Goal: Task Accomplishment & Management: Manage account settings

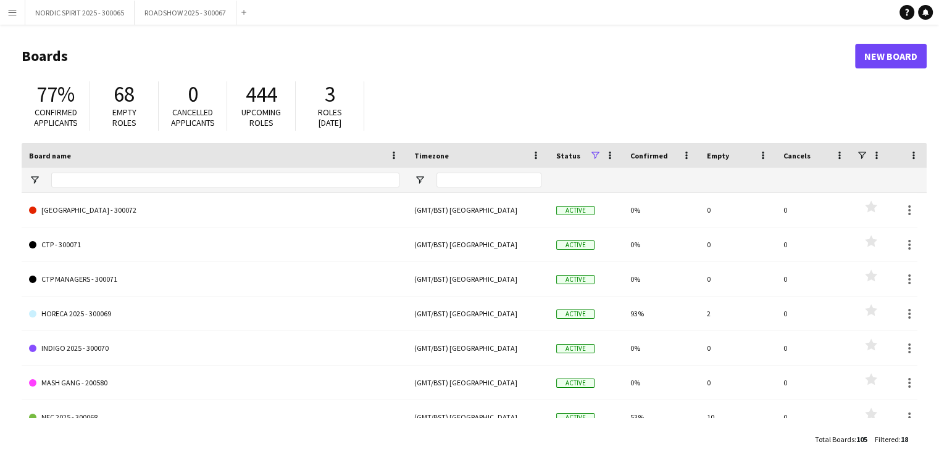
click at [10, 14] on app-icon "Menu" at bounding box center [12, 12] width 10 height 10
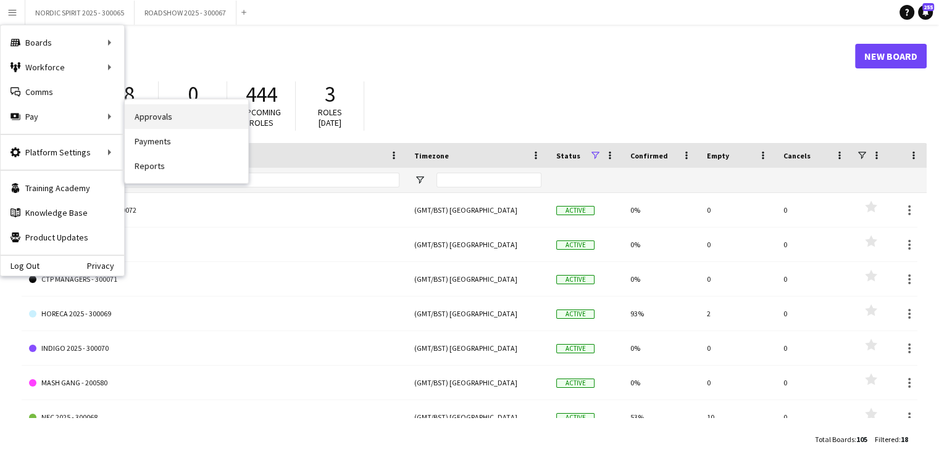
click at [149, 114] on link "Approvals" at bounding box center [186, 116] width 123 height 25
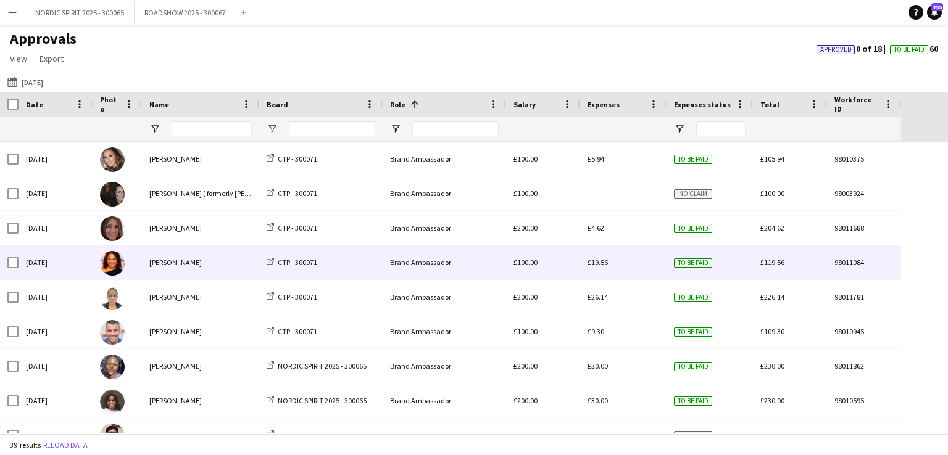
click at [598, 264] on span "£19.56" at bounding box center [597, 262] width 20 height 9
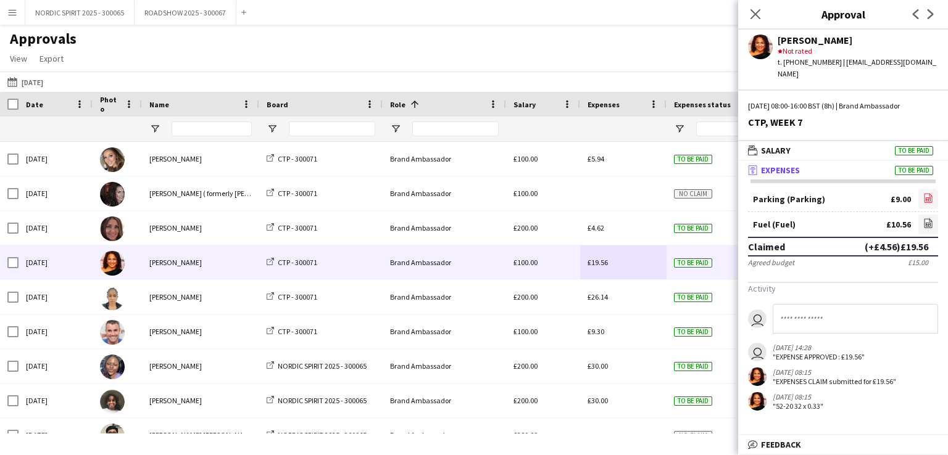
click at [929, 193] on icon "file-image" at bounding box center [928, 198] width 10 height 10
click at [40, 81] on button "[DATE] [DATE]" at bounding box center [25, 82] width 41 height 15
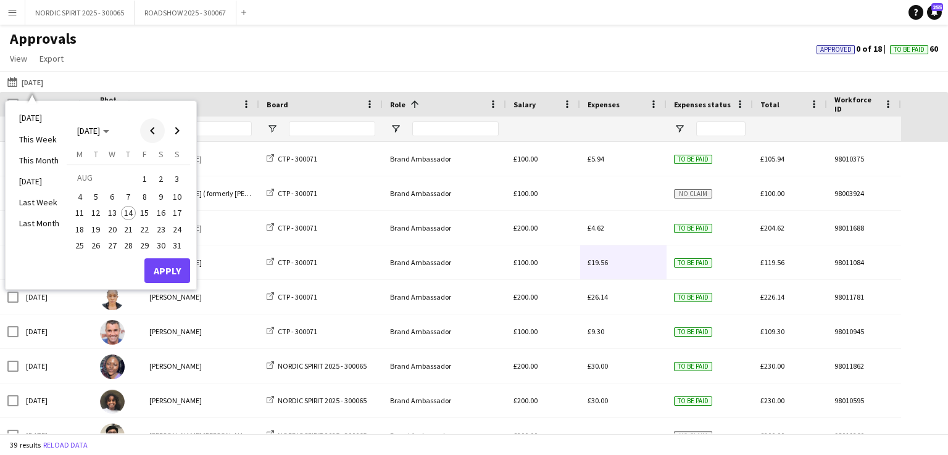
click at [151, 128] on span "Previous month" at bounding box center [152, 130] width 25 height 25
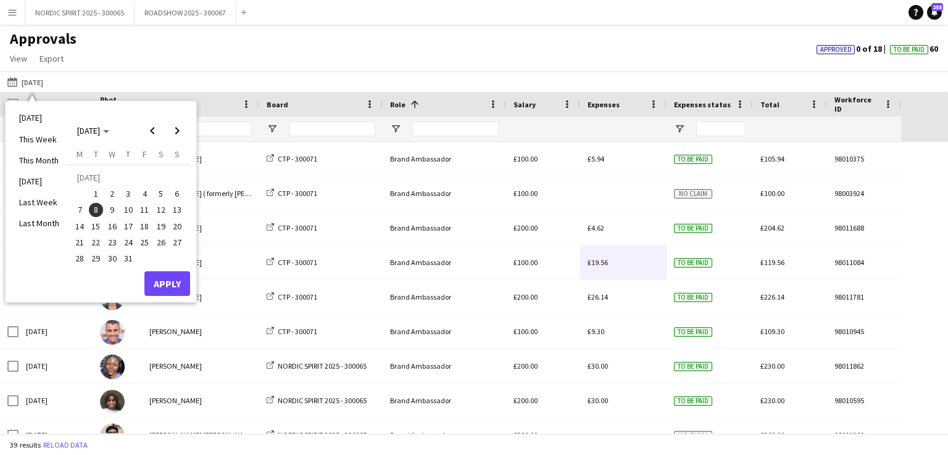
click at [110, 210] on span "9" at bounding box center [112, 210] width 15 height 15
click at [168, 285] on button "Apply" at bounding box center [167, 284] width 46 height 25
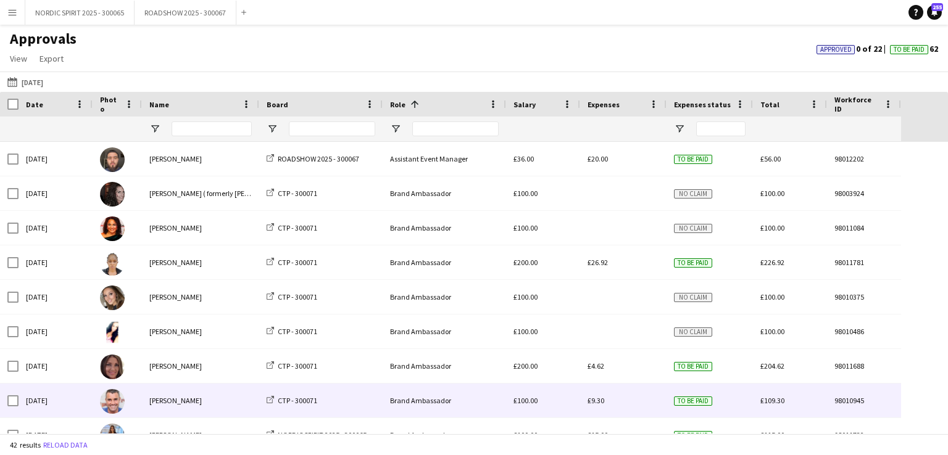
click at [602, 403] on span "£9.30" at bounding box center [595, 400] width 17 height 9
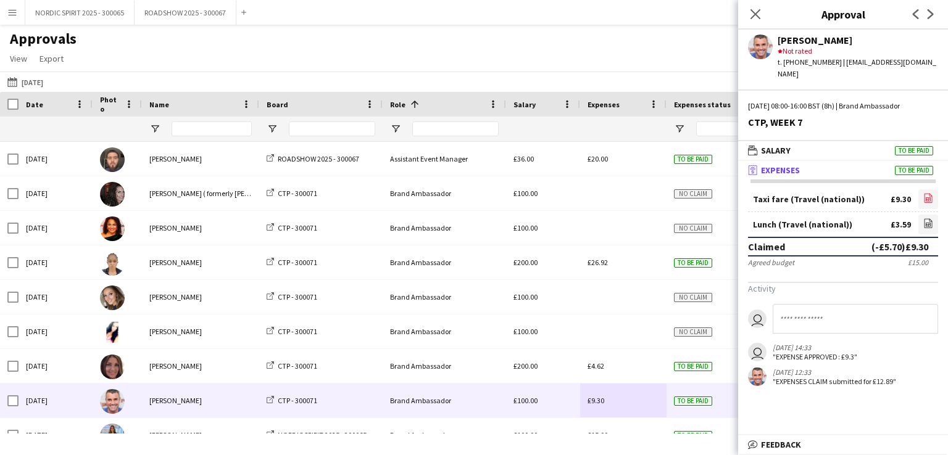
click at [926, 197] on icon at bounding box center [928, 199] width 5 height 4
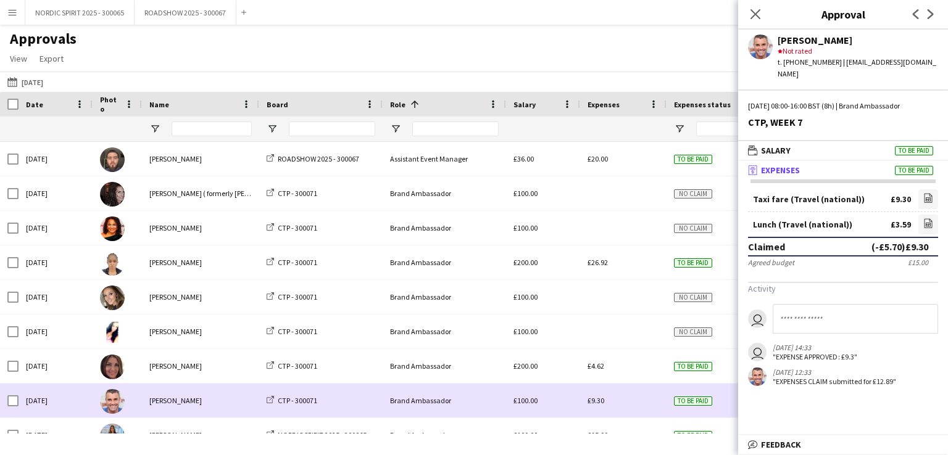
click at [624, 393] on div "£9.30" at bounding box center [623, 401] width 86 height 34
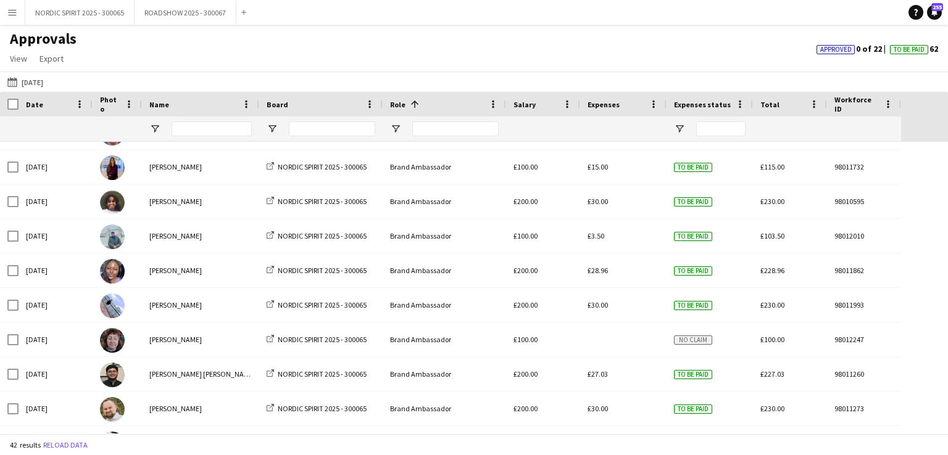
scroll to position [313, 0]
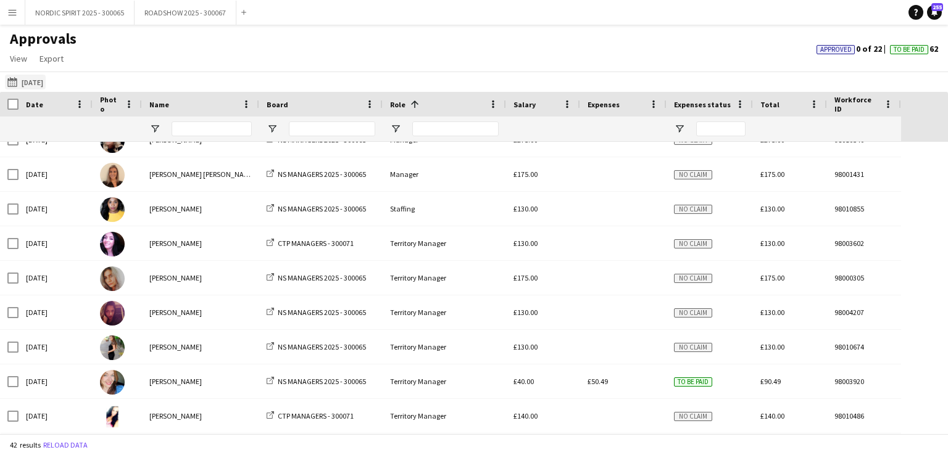
click at [39, 86] on button "[DATE] [DATE]" at bounding box center [25, 82] width 41 height 15
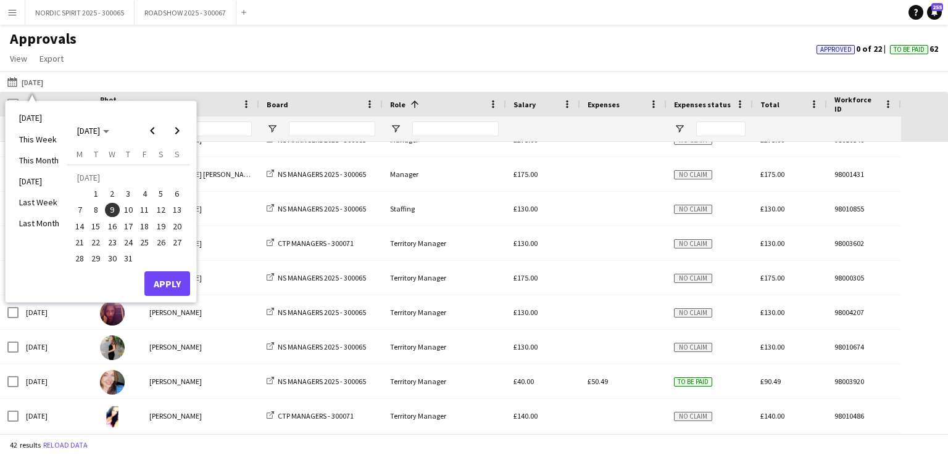
click at [126, 207] on span "10" at bounding box center [128, 210] width 15 height 15
click at [166, 282] on button "Apply" at bounding box center [167, 284] width 46 height 25
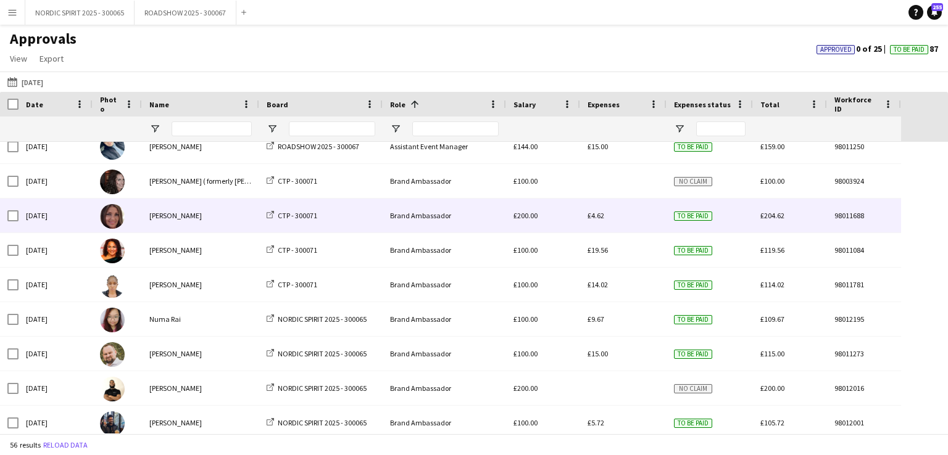
click at [597, 220] on span "£4.62" at bounding box center [595, 215] width 17 height 9
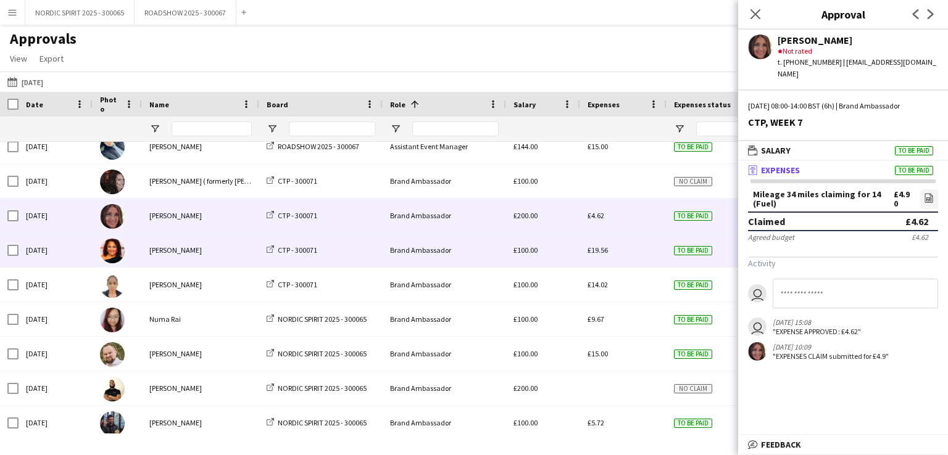
click at [602, 251] on span "£19.56" at bounding box center [597, 250] width 20 height 9
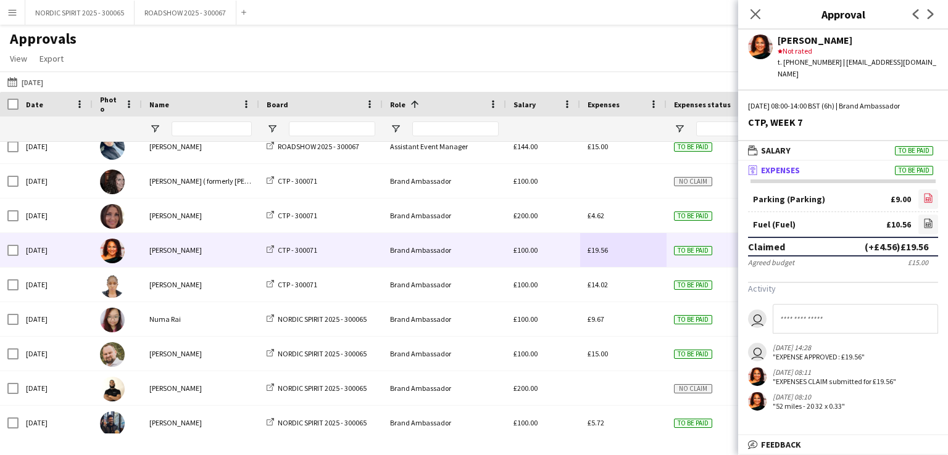
click at [931, 193] on icon "file-image" at bounding box center [928, 198] width 10 height 10
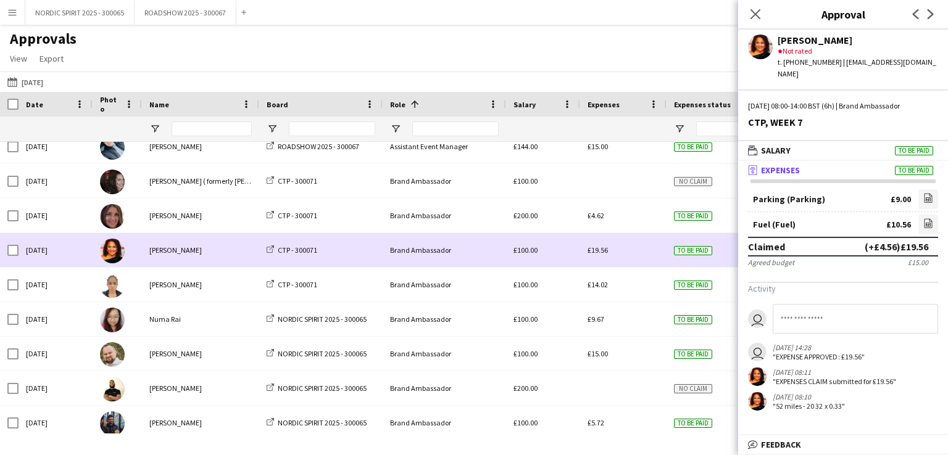
click at [628, 249] on div "£19.56" at bounding box center [623, 250] width 86 height 34
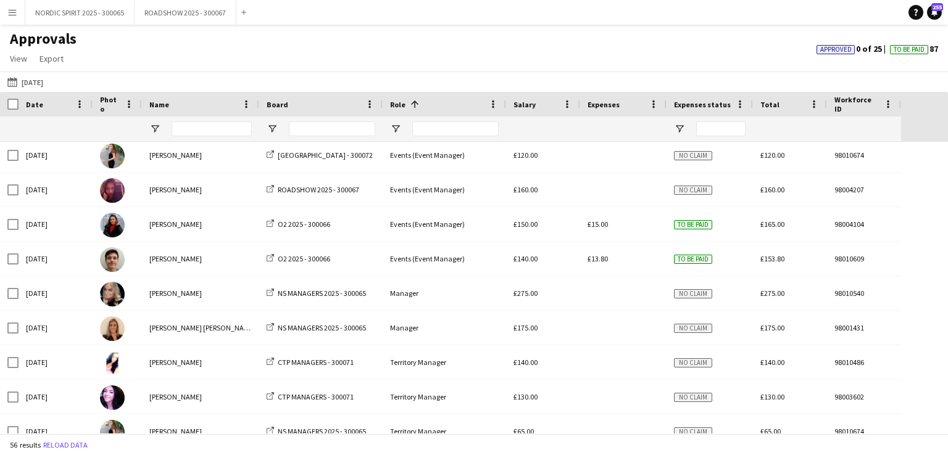
scroll to position [1538, 0]
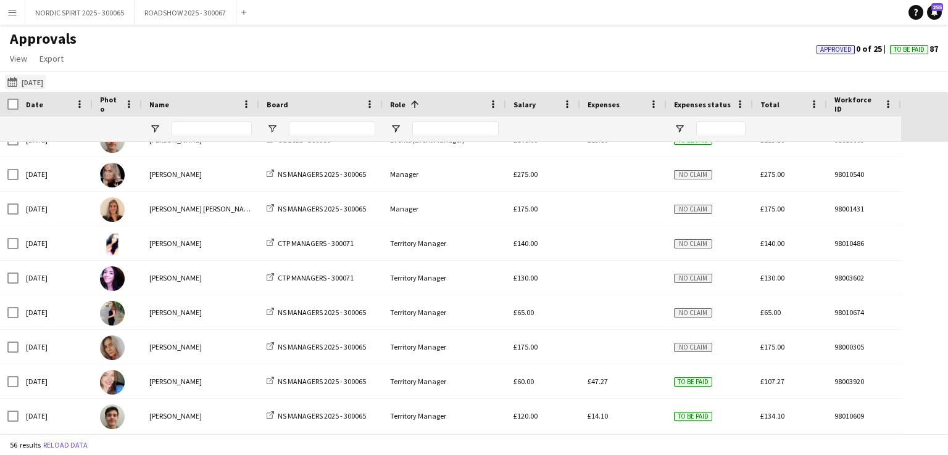
click at [35, 81] on button "[DATE] [DATE]" at bounding box center [25, 82] width 41 height 15
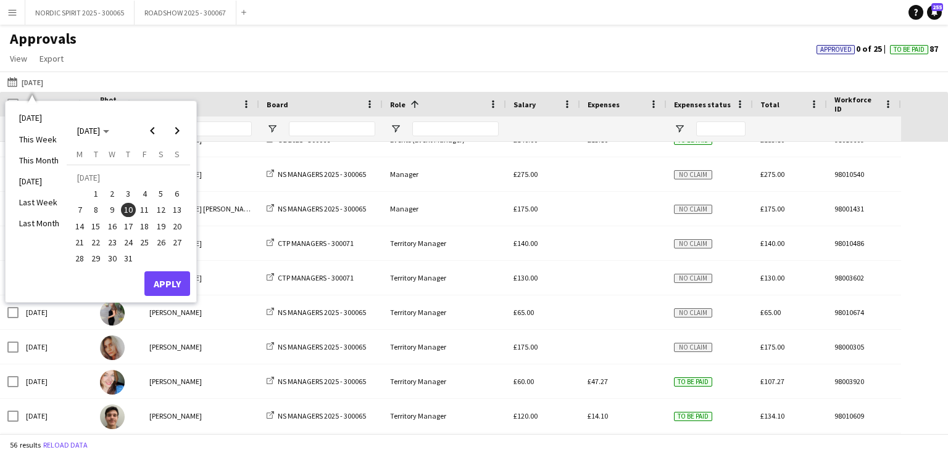
drag, startPoint x: 141, startPoint y: 207, endPoint x: 147, endPoint y: 208, distance: 6.3
click at [143, 207] on span "11" at bounding box center [144, 210] width 15 height 15
click at [160, 283] on button "Apply" at bounding box center [167, 284] width 46 height 25
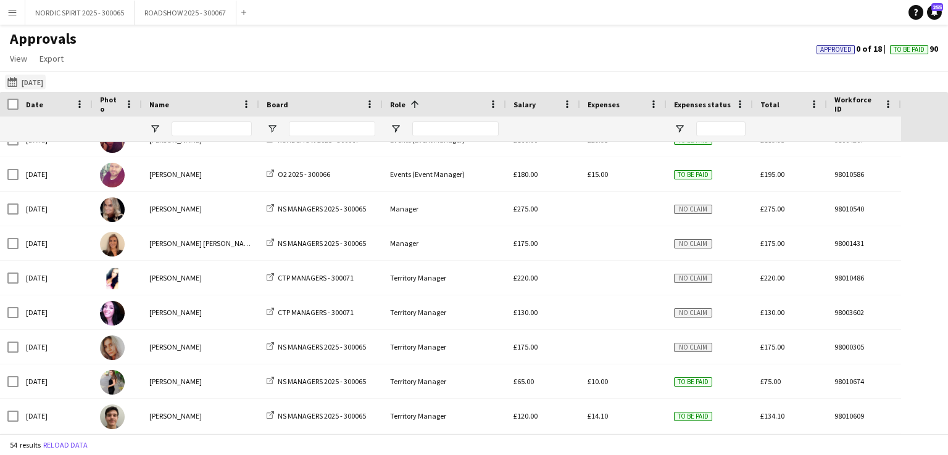
click at [32, 83] on button "[DATE] [DATE]" at bounding box center [25, 82] width 41 height 15
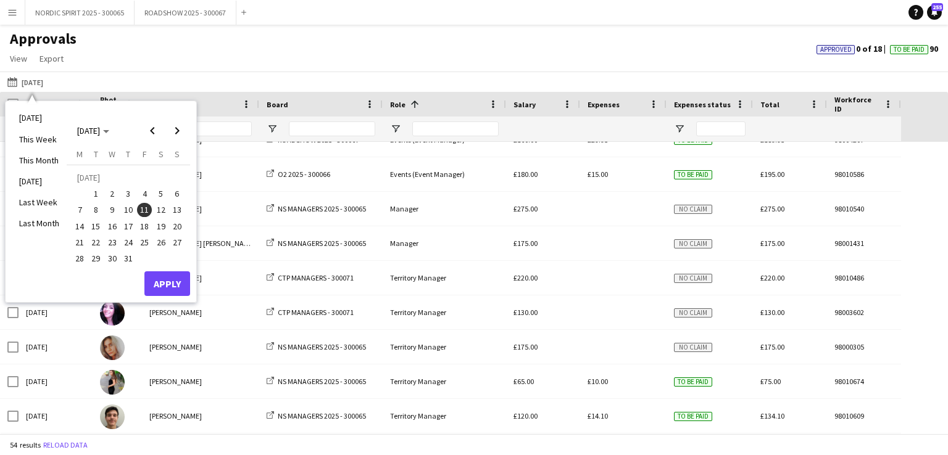
click at [162, 210] on span "12" at bounding box center [161, 210] width 15 height 15
click at [161, 282] on button "Apply" at bounding box center [167, 284] width 46 height 25
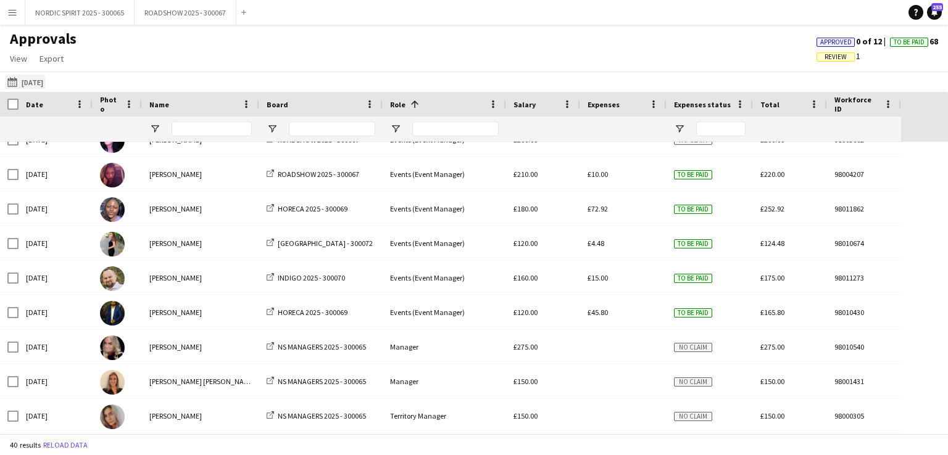
click at [35, 81] on button "[DATE] [DATE]" at bounding box center [25, 82] width 41 height 15
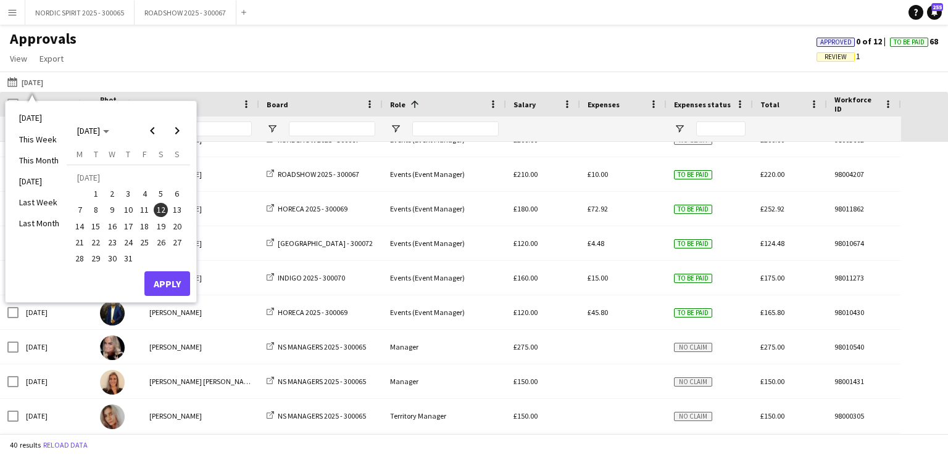
click at [176, 210] on span "13" at bounding box center [177, 210] width 15 height 15
click at [159, 284] on button "Apply" at bounding box center [167, 284] width 46 height 25
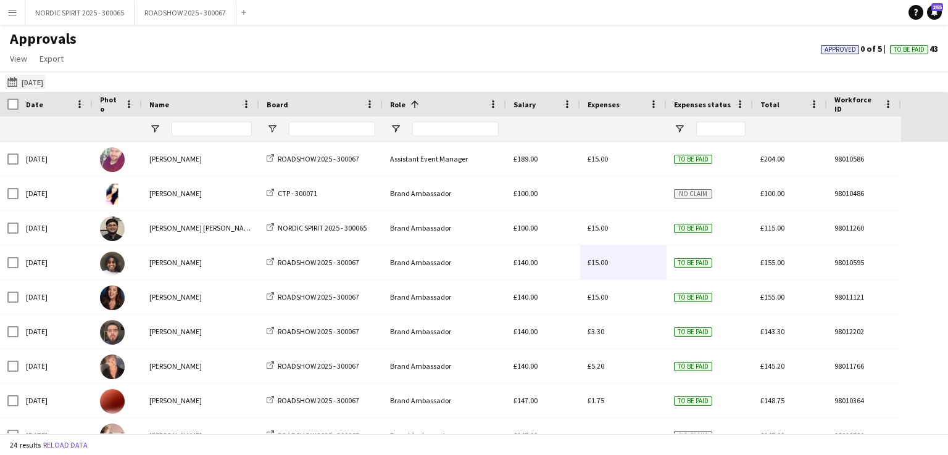
click at [46, 83] on button "[DATE] [DATE]" at bounding box center [25, 82] width 41 height 15
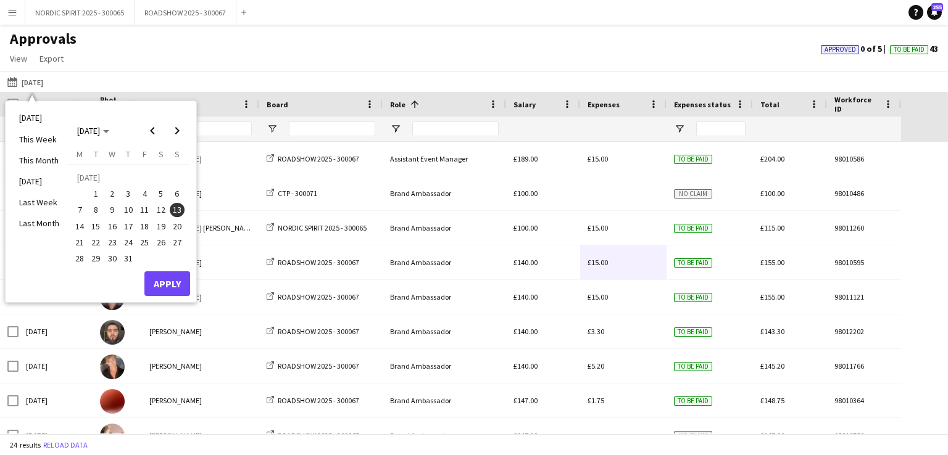
click at [83, 225] on span "14" at bounding box center [79, 226] width 15 height 15
click at [167, 279] on button "Apply" at bounding box center [167, 284] width 46 height 25
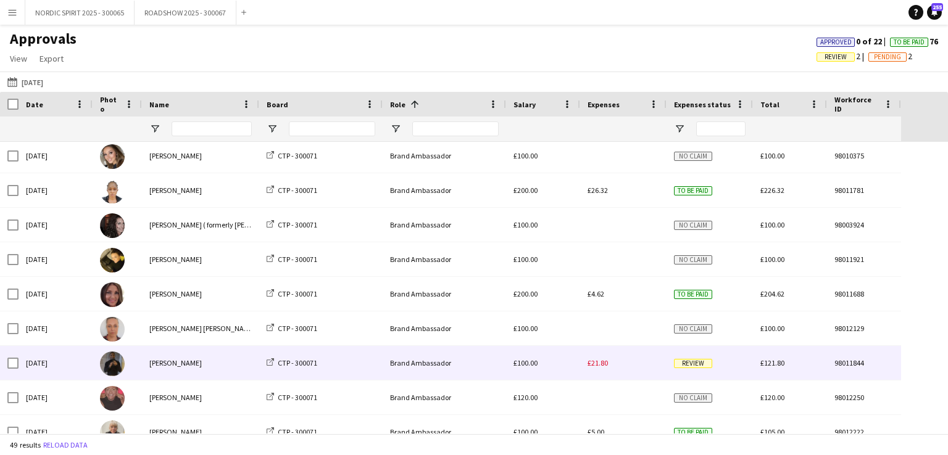
click at [599, 362] on span "£21.80" at bounding box center [597, 363] width 20 height 9
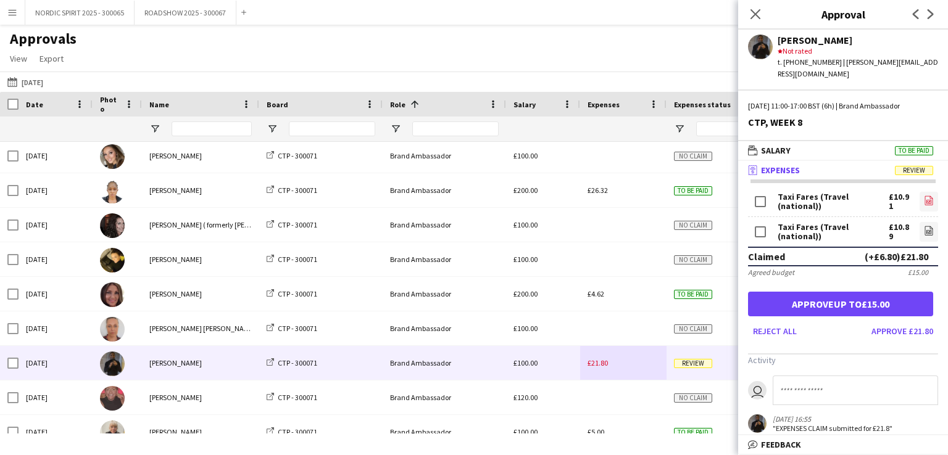
click at [924, 196] on icon "file-image" at bounding box center [929, 201] width 10 height 10
click at [924, 226] on icon "file-image" at bounding box center [929, 231] width 10 height 10
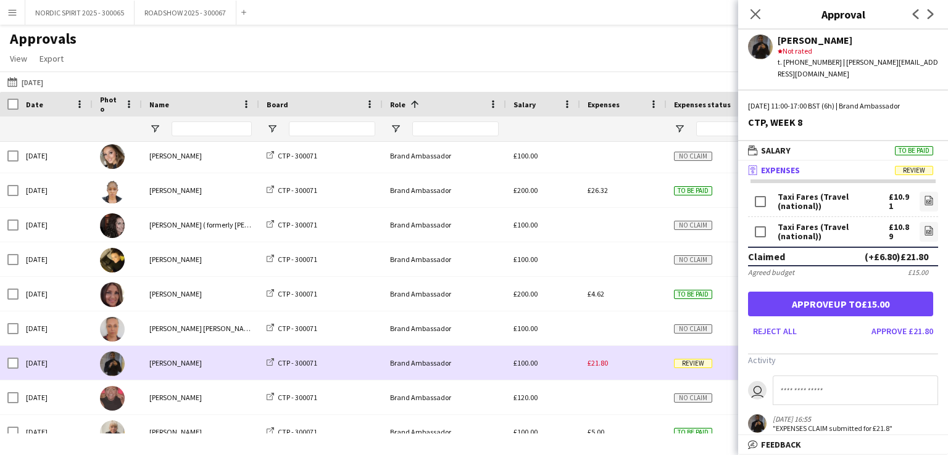
click at [639, 376] on div "£21.80" at bounding box center [623, 363] width 86 height 34
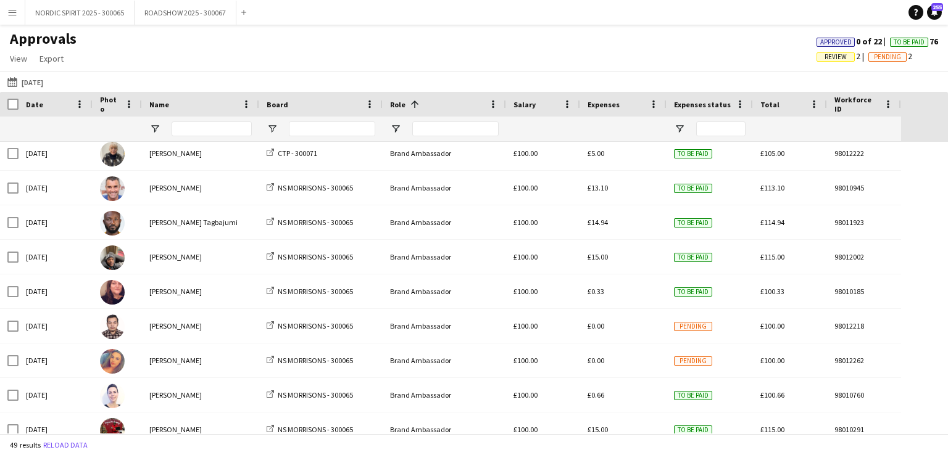
scroll to position [728, 0]
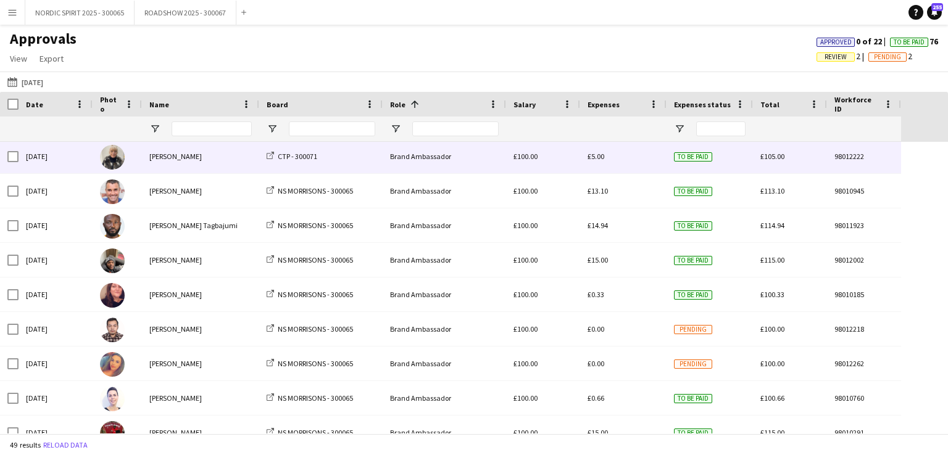
click at [600, 160] on span "£5.00" at bounding box center [595, 156] width 17 height 9
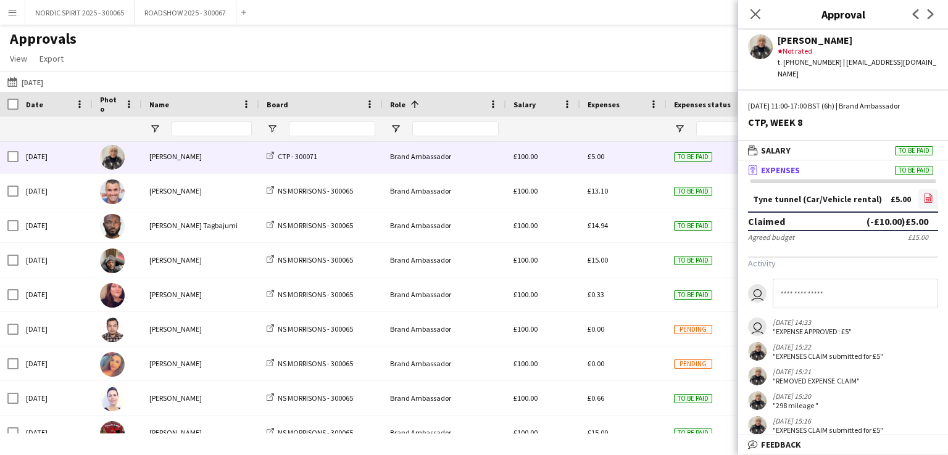
click at [926, 197] on icon at bounding box center [928, 199] width 5 height 4
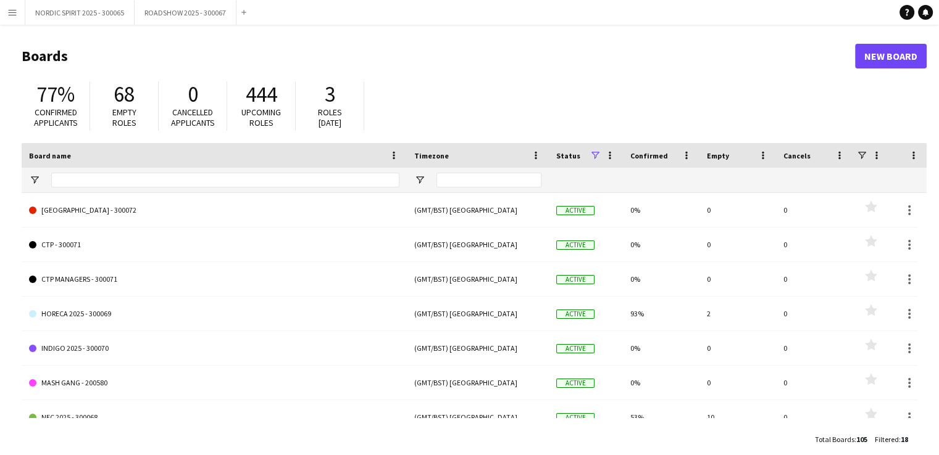
click at [16, 15] on app-icon "Menu" at bounding box center [12, 12] width 10 height 10
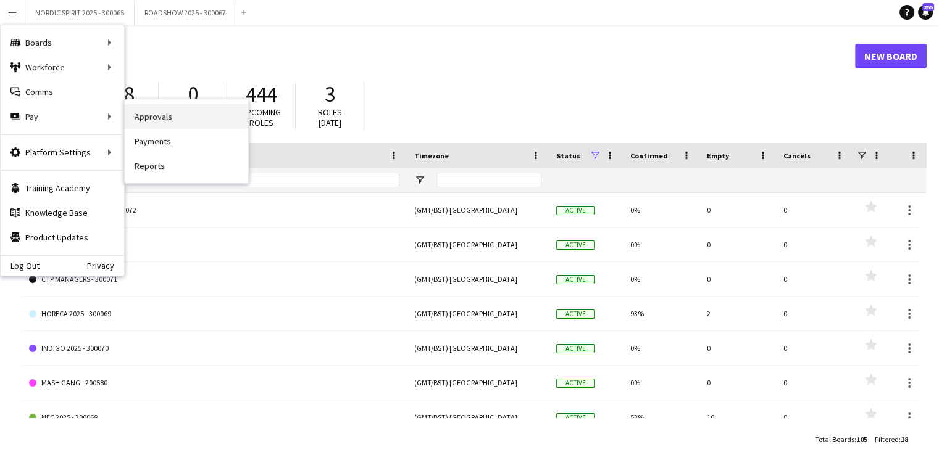
click at [166, 117] on link "Approvals" at bounding box center [186, 116] width 123 height 25
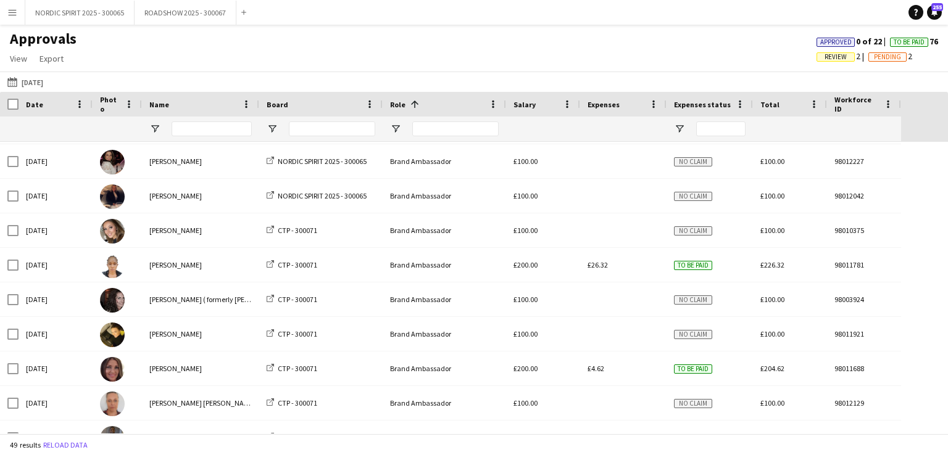
scroll to position [381, 0]
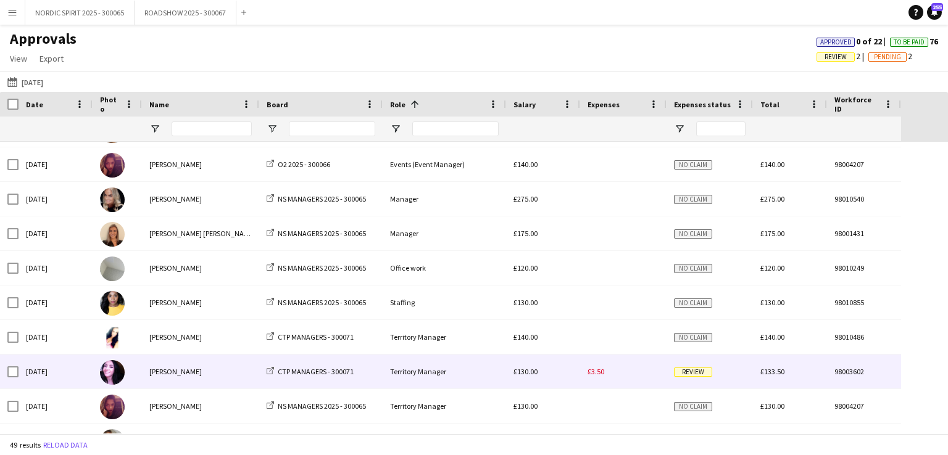
click at [595, 373] on span "£3.50" at bounding box center [595, 371] width 17 height 9
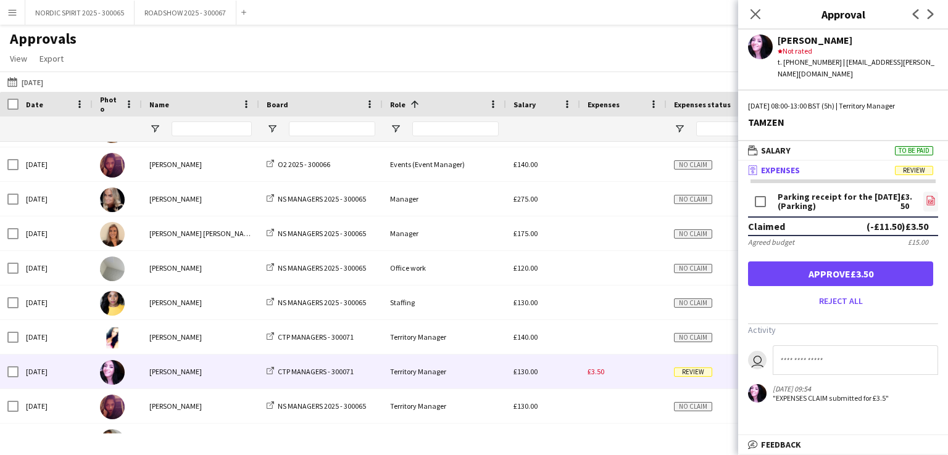
click at [933, 196] on icon "file-image" at bounding box center [931, 201] width 10 height 10
click at [41, 80] on button "14-07-2025 14-07-2025" at bounding box center [25, 82] width 41 height 15
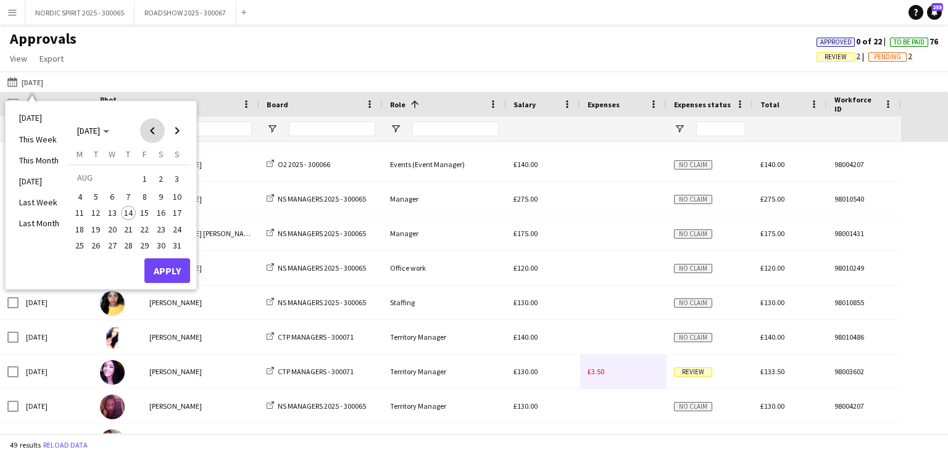
click at [152, 130] on span "Previous month" at bounding box center [152, 130] width 25 height 25
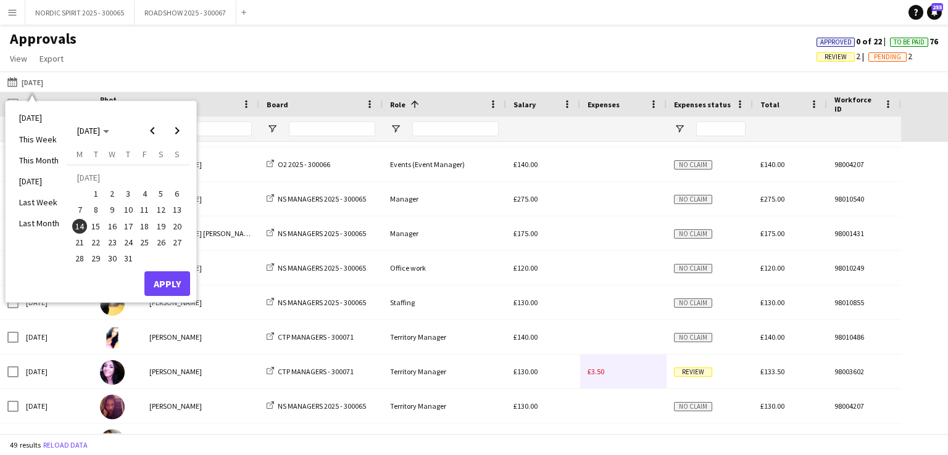
click at [96, 224] on span "15" at bounding box center [96, 226] width 15 height 15
click at [172, 283] on button "Apply" at bounding box center [167, 284] width 46 height 25
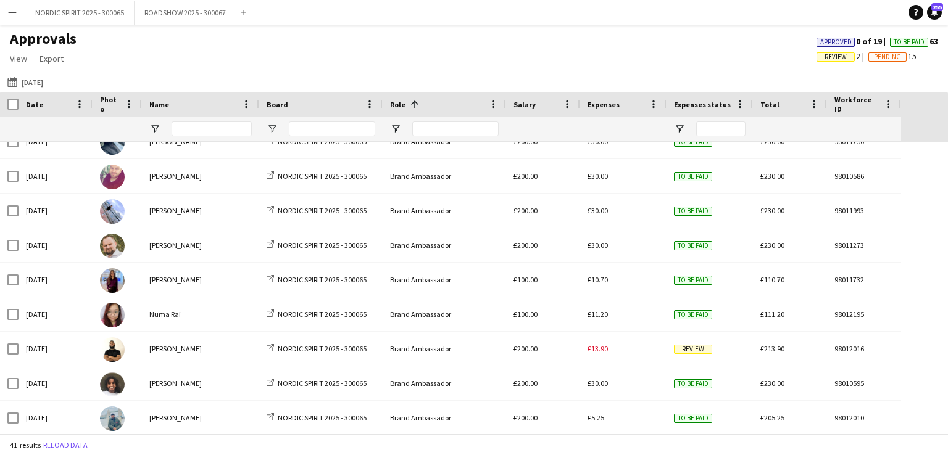
scroll to position [145, 0]
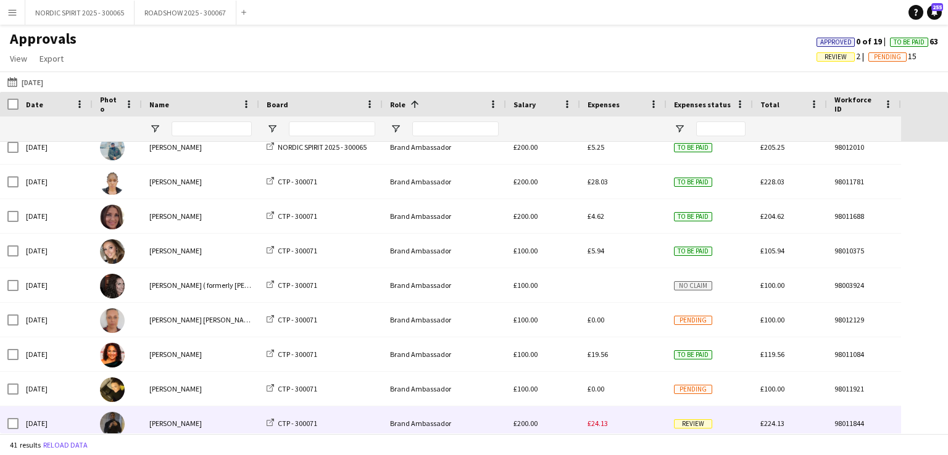
click at [602, 426] on span "£24.13" at bounding box center [597, 423] width 20 height 9
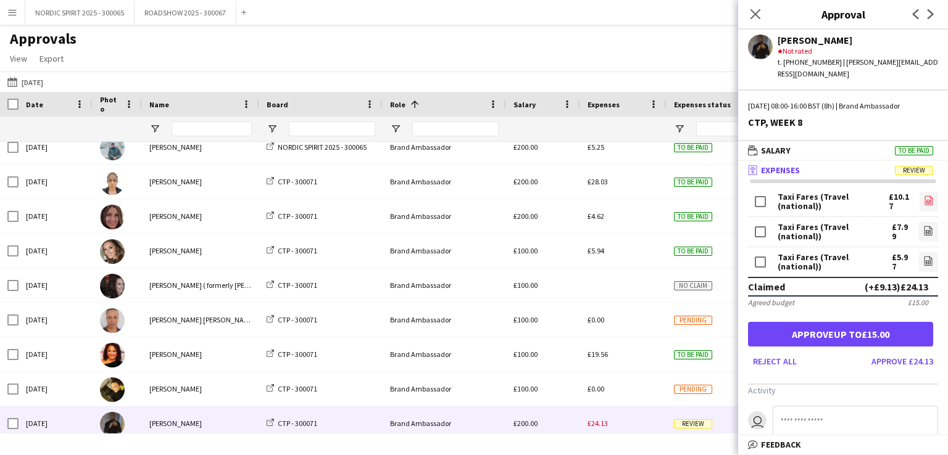
click at [924, 196] on icon "file-image" at bounding box center [929, 201] width 10 height 10
click at [926, 230] on icon at bounding box center [928, 232] width 5 height 4
click at [923, 256] on icon "file-image" at bounding box center [928, 261] width 10 height 10
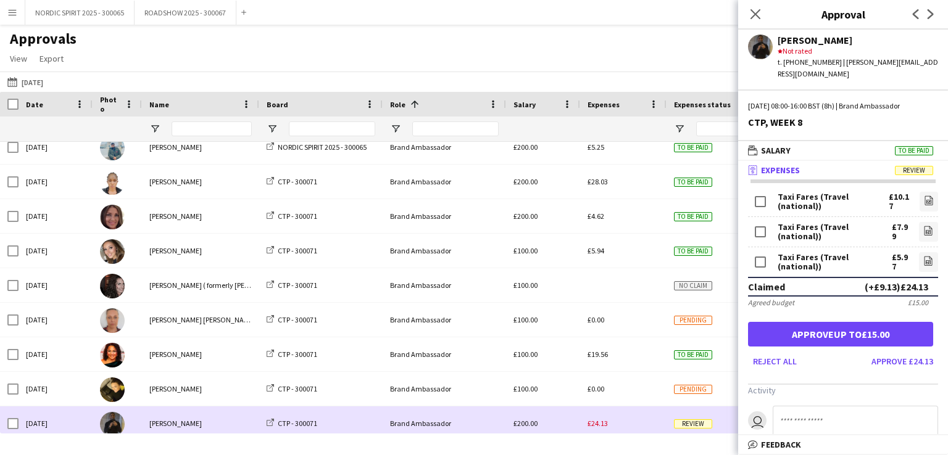
click at [629, 421] on div "£24.13" at bounding box center [623, 424] width 86 height 34
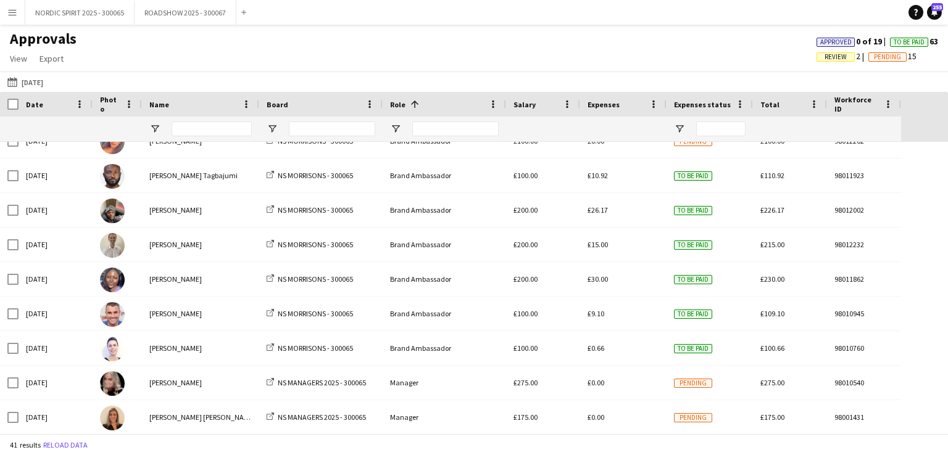
scroll to position [853, 0]
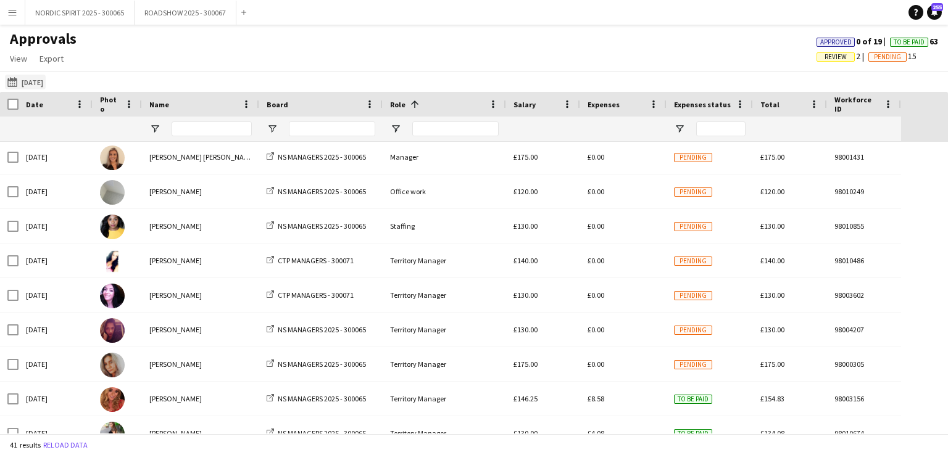
click at [36, 78] on button "14-07-2025 15-07-2025" at bounding box center [25, 82] width 41 height 15
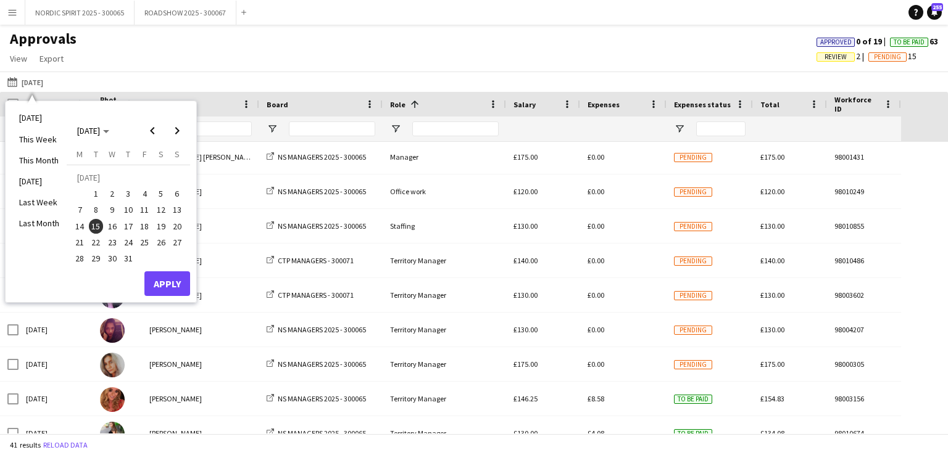
click at [112, 223] on span "16" at bounding box center [112, 226] width 15 height 15
click at [170, 282] on button "Apply" at bounding box center [167, 284] width 46 height 25
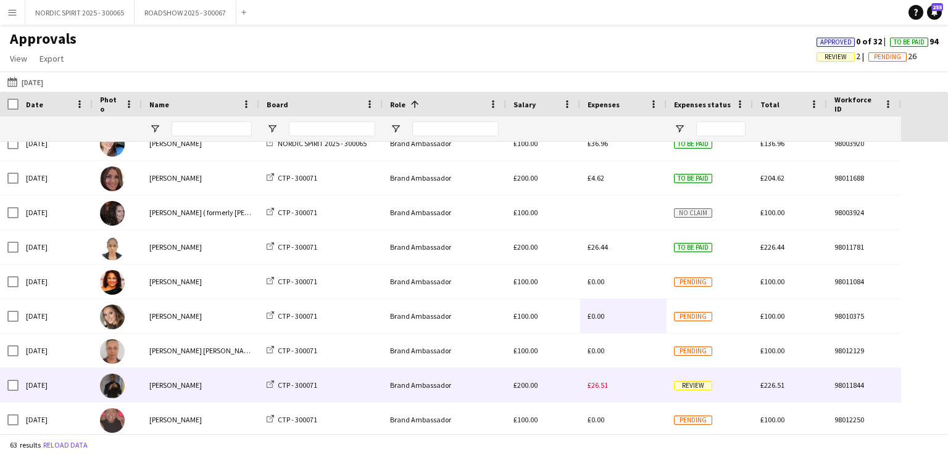
click at [602, 386] on span "£26.51" at bounding box center [597, 385] width 20 height 9
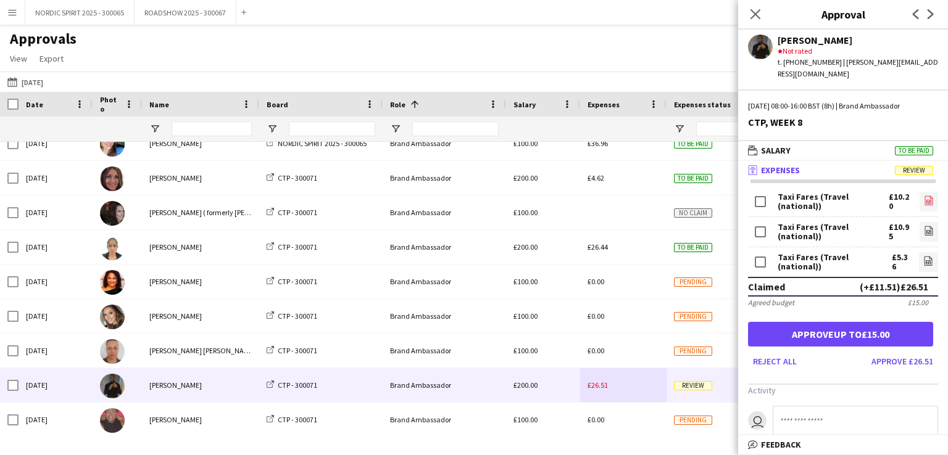
click at [924, 196] on icon "file-image" at bounding box center [929, 201] width 10 height 10
click at [924, 226] on icon "file-image" at bounding box center [929, 231] width 10 height 10
click at [923, 256] on icon "file-image" at bounding box center [928, 261] width 10 height 10
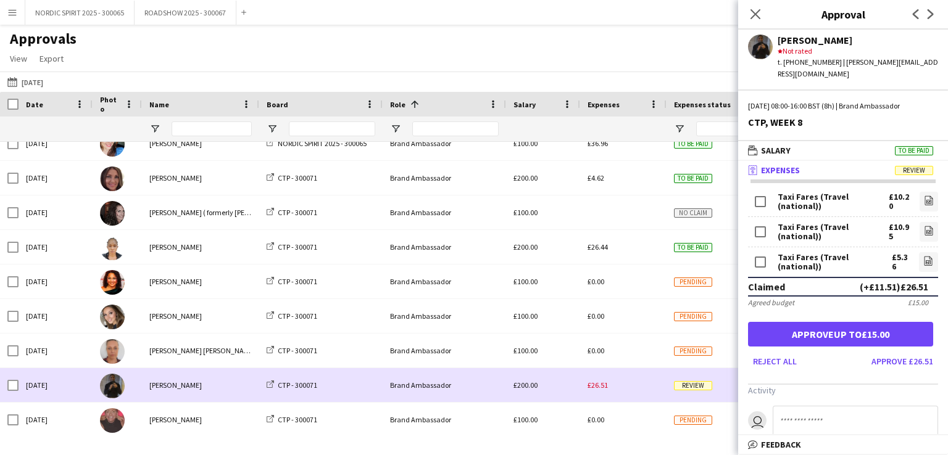
click at [642, 381] on div "£26.51" at bounding box center [623, 385] width 86 height 34
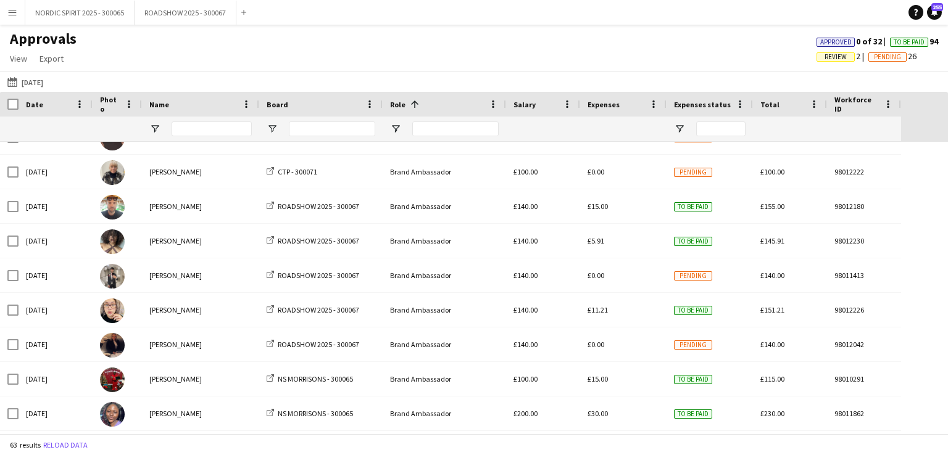
scroll to position [822, 0]
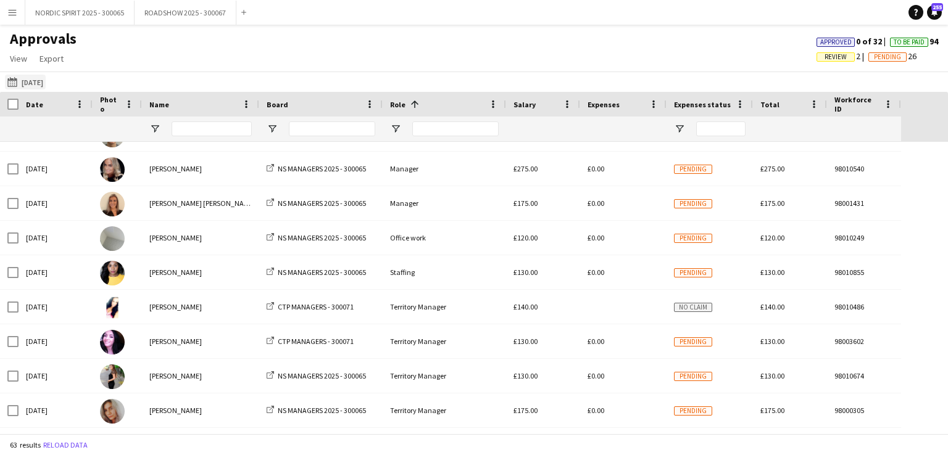
click at [35, 81] on button "14-07-2025 16-07-2025" at bounding box center [25, 82] width 41 height 15
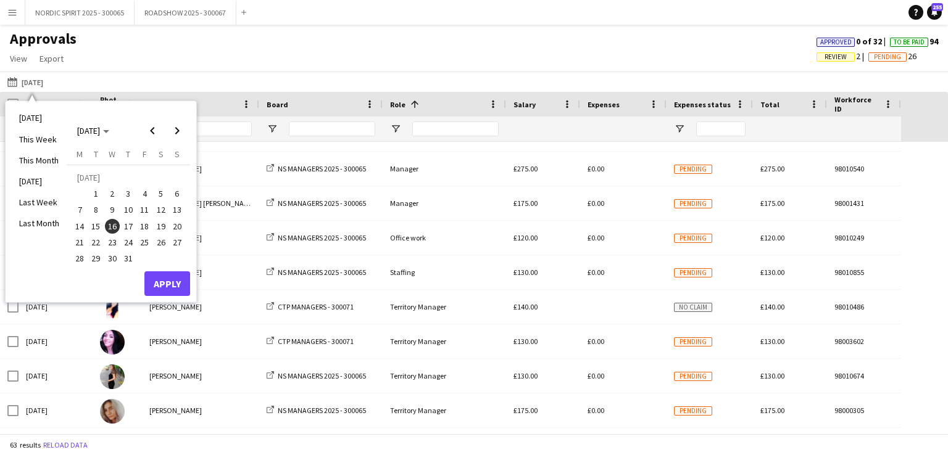
click at [127, 226] on span "17" at bounding box center [128, 226] width 15 height 15
click at [172, 281] on button "Apply" at bounding box center [167, 284] width 46 height 25
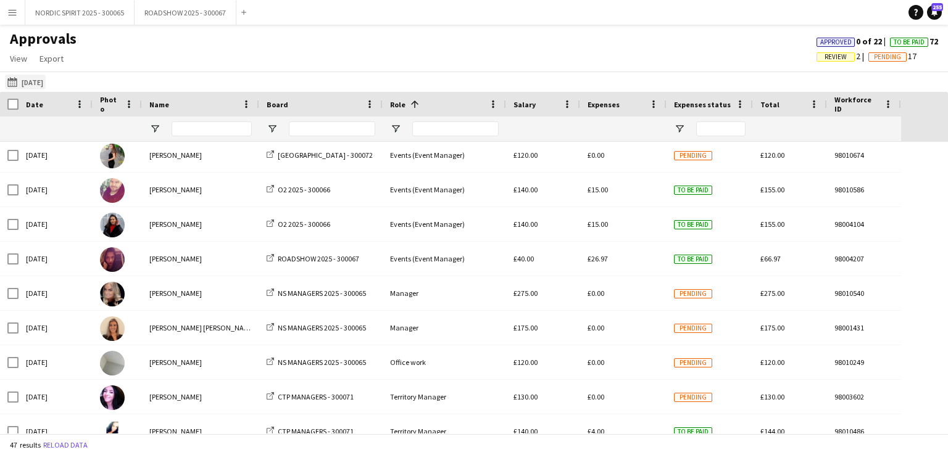
click at [46, 82] on button "14-07-2025 17-07-2025" at bounding box center [25, 82] width 41 height 15
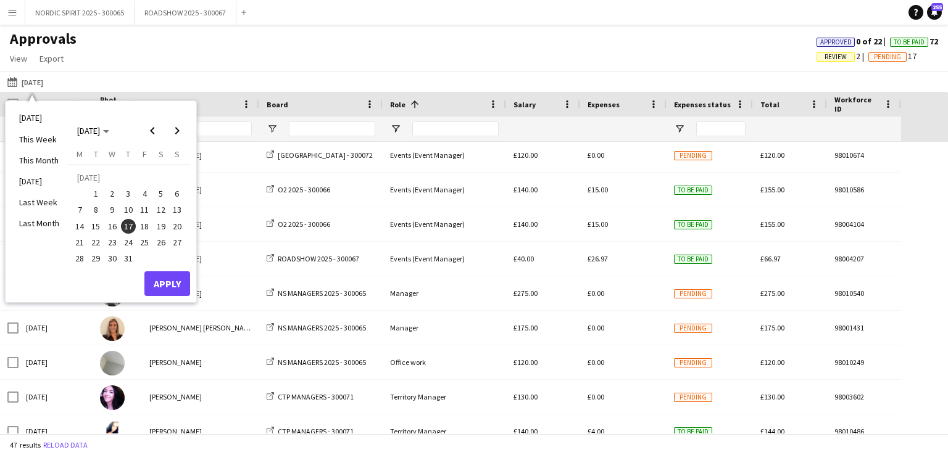
click at [146, 228] on span "18" at bounding box center [144, 226] width 15 height 15
click at [165, 280] on button "Apply" at bounding box center [167, 284] width 46 height 25
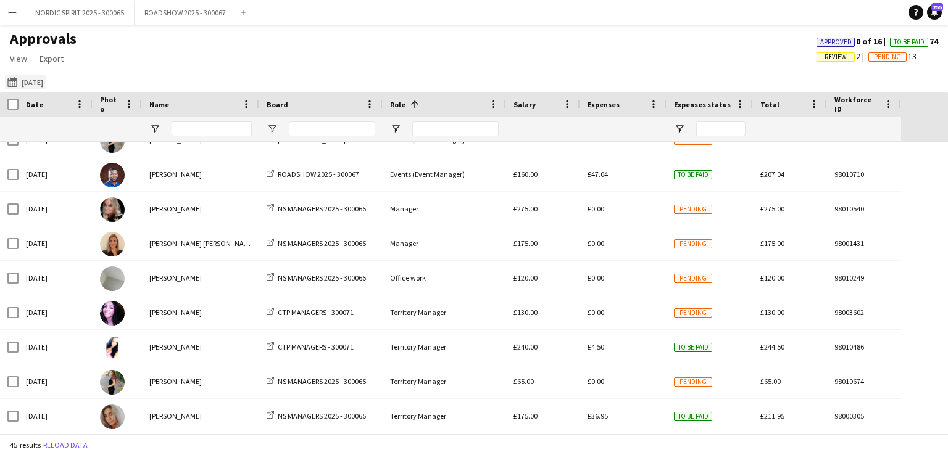
click at [35, 80] on button "14-07-2025 18-07-2025" at bounding box center [25, 82] width 41 height 15
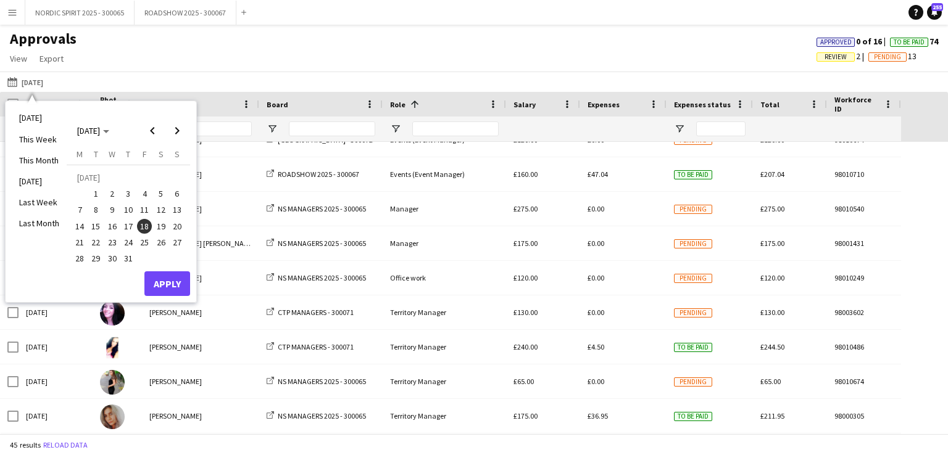
click at [160, 223] on span "19" at bounding box center [161, 226] width 15 height 15
click at [168, 286] on button "Apply" at bounding box center [167, 284] width 46 height 25
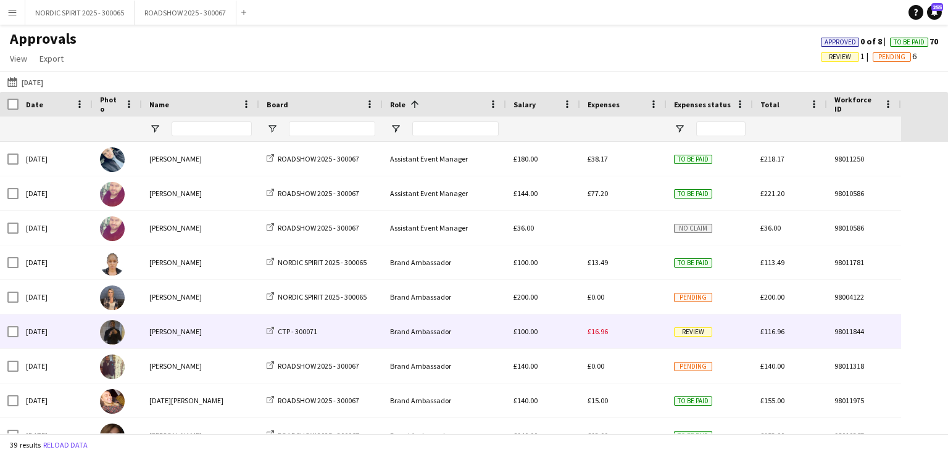
click at [595, 331] on span "£16.96" at bounding box center [597, 331] width 20 height 9
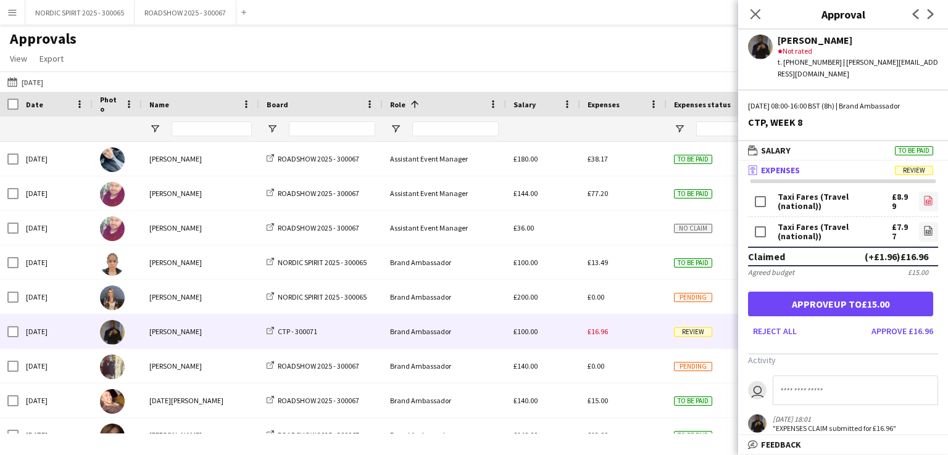
click at [923, 196] on icon "file-image" at bounding box center [928, 201] width 10 height 10
click at [926, 230] on icon at bounding box center [928, 232] width 5 height 4
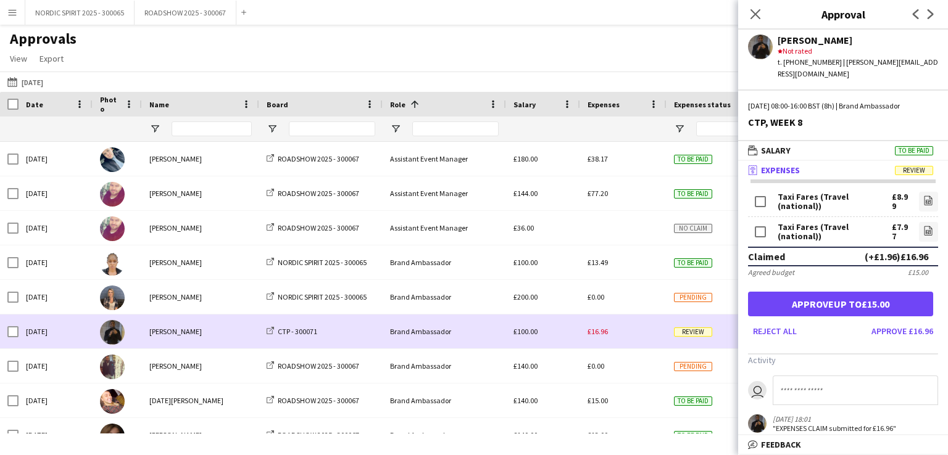
click at [627, 336] on div "£16.96" at bounding box center [623, 332] width 86 height 34
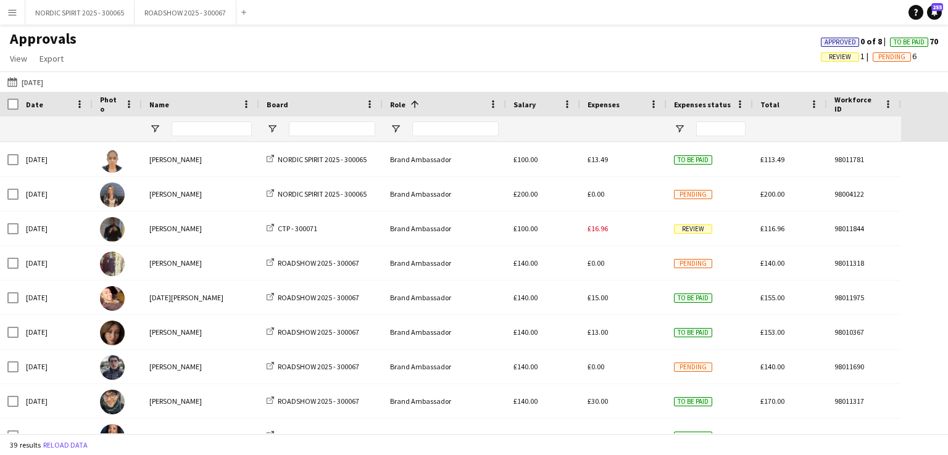
scroll to position [123, 0]
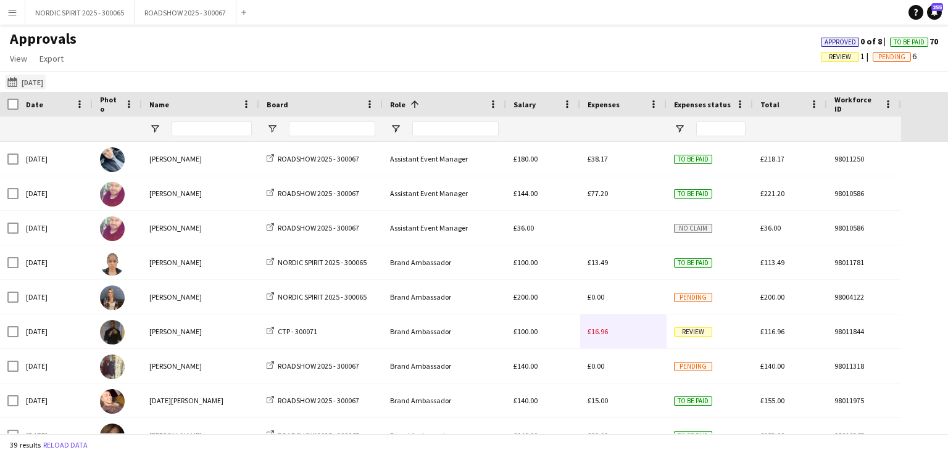
click at [33, 84] on button "14-07-2025 19-07-2025" at bounding box center [25, 82] width 41 height 15
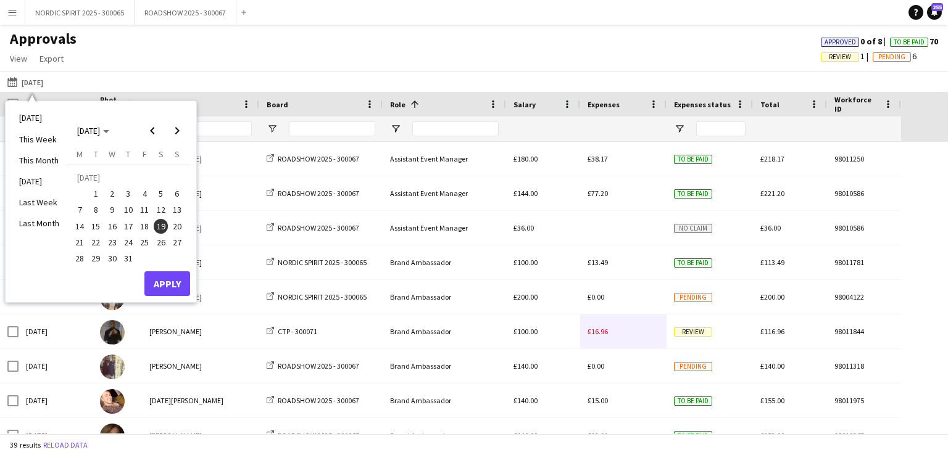
click at [84, 244] on span "21" at bounding box center [79, 242] width 15 height 15
click at [160, 281] on button "Apply" at bounding box center [167, 284] width 46 height 25
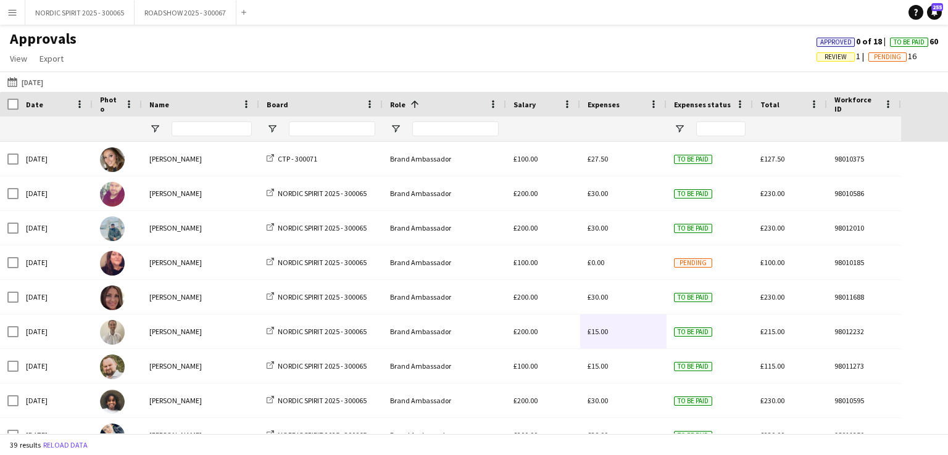
drag, startPoint x: 937, startPoint y: 170, endPoint x: 935, endPoint y: 176, distance: 6.4
click at [45, 79] on button "14-07-2025 21-07-2025" at bounding box center [25, 82] width 41 height 15
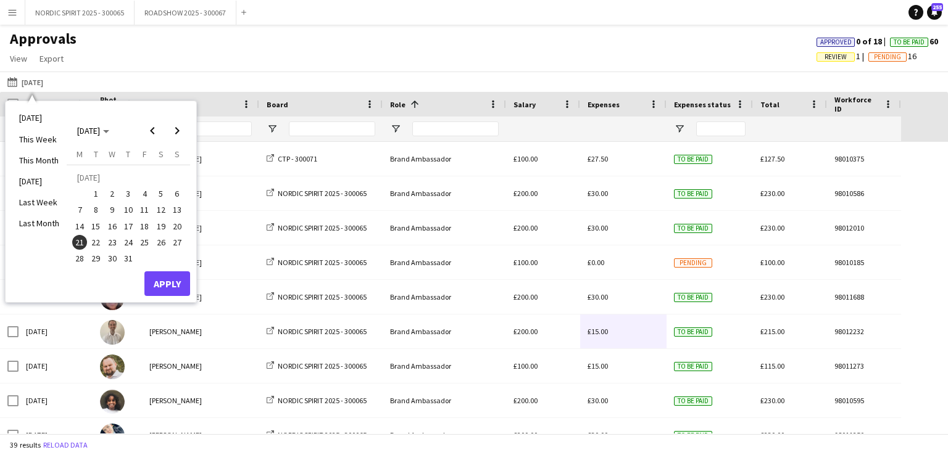
click at [96, 239] on span "22" at bounding box center [96, 242] width 15 height 15
click at [180, 284] on button "Apply" at bounding box center [167, 284] width 46 height 25
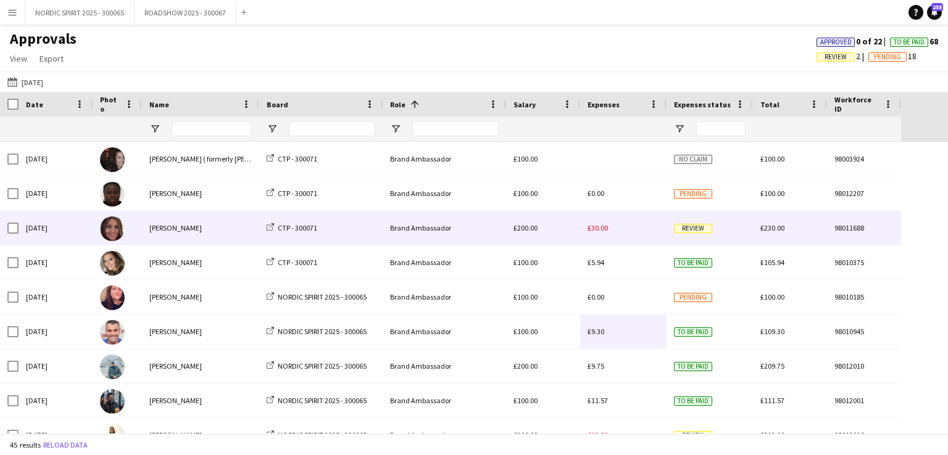
click at [598, 232] on span "£30.00" at bounding box center [597, 227] width 20 height 9
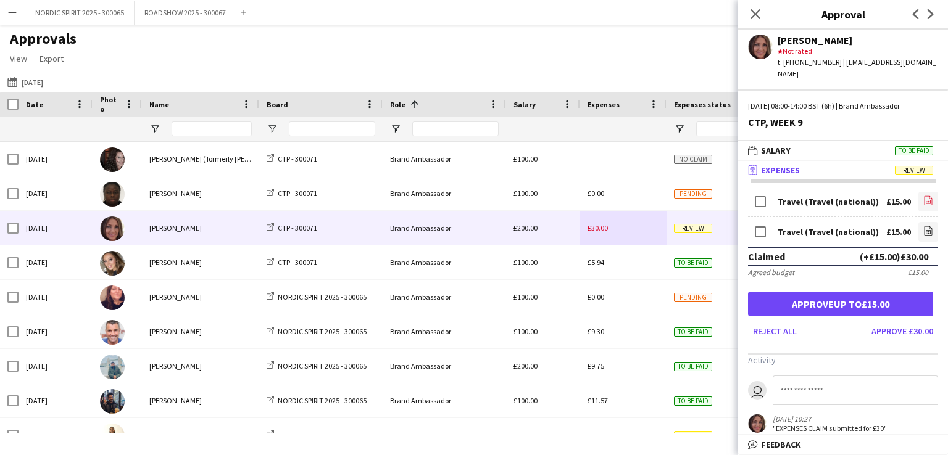
click at [923, 196] on icon "file-image" at bounding box center [928, 201] width 10 height 10
click at [924, 226] on icon at bounding box center [928, 230] width 8 height 9
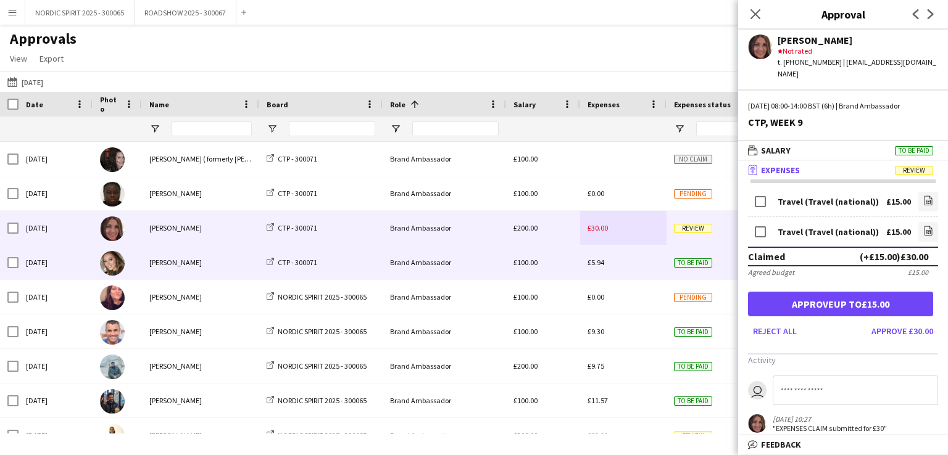
click at [620, 266] on div "£5.94" at bounding box center [623, 263] width 86 height 34
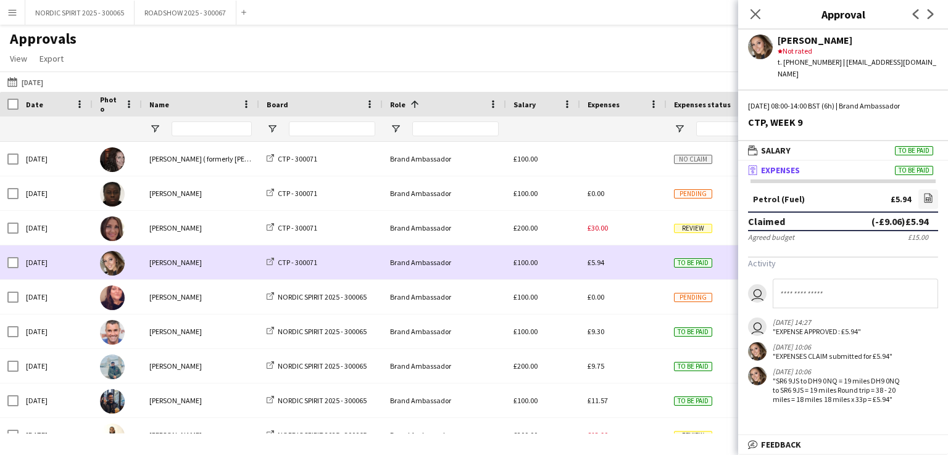
click at [620, 266] on div "£5.94" at bounding box center [623, 263] width 86 height 34
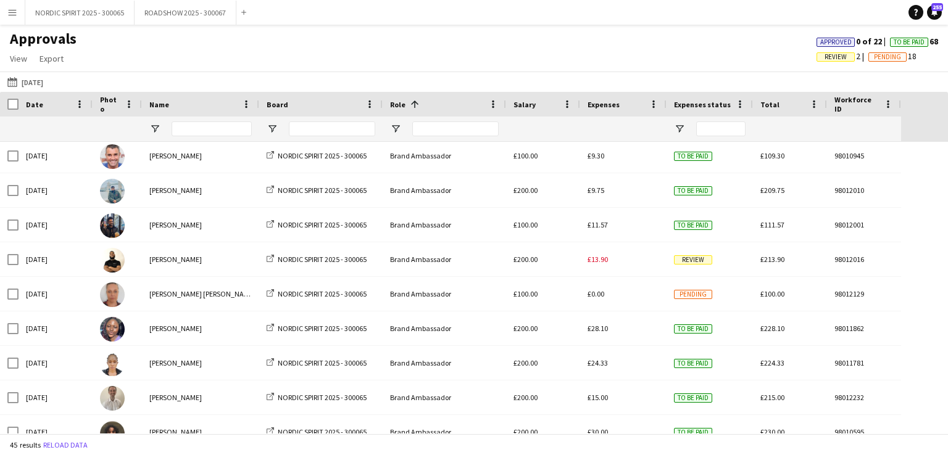
scroll to position [204, 0]
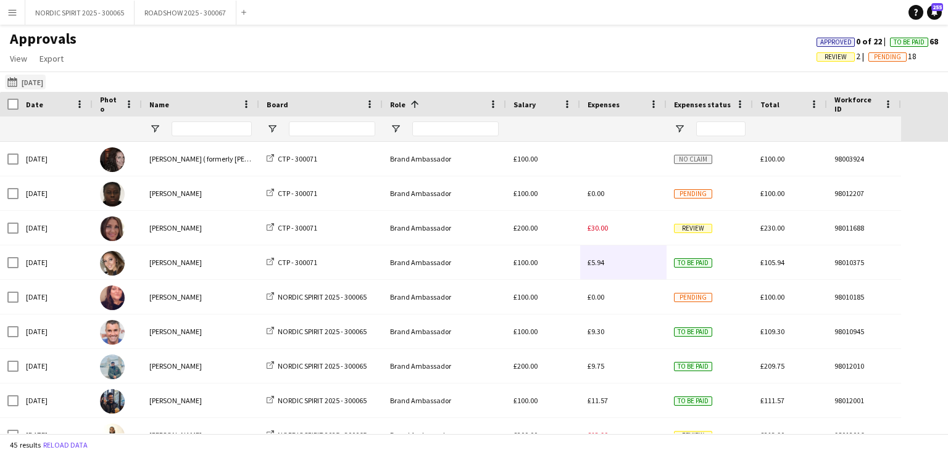
click at [44, 78] on button "14-07-2025 22-07-2025" at bounding box center [25, 82] width 41 height 15
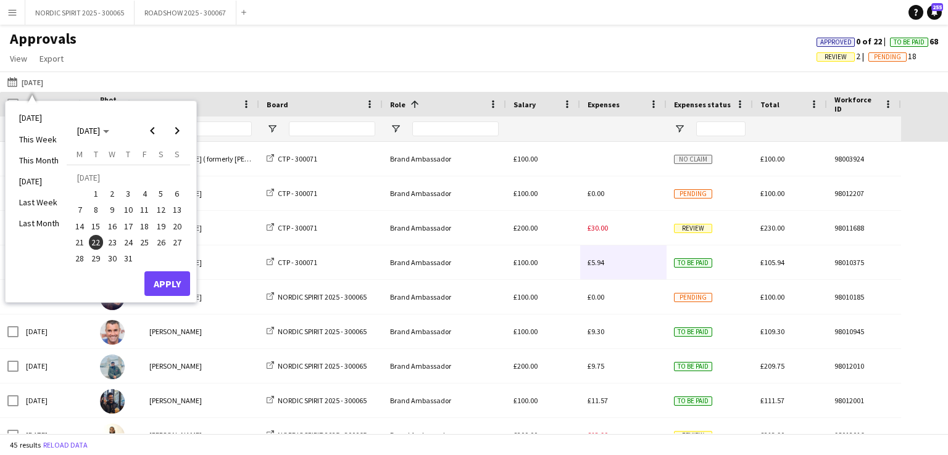
click at [114, 243] on span "23" at bounding box center [112, 242] width 15 height 15
click at [164, 284] on button "Apply" at bounding box center [167, 284] width 46 height 25
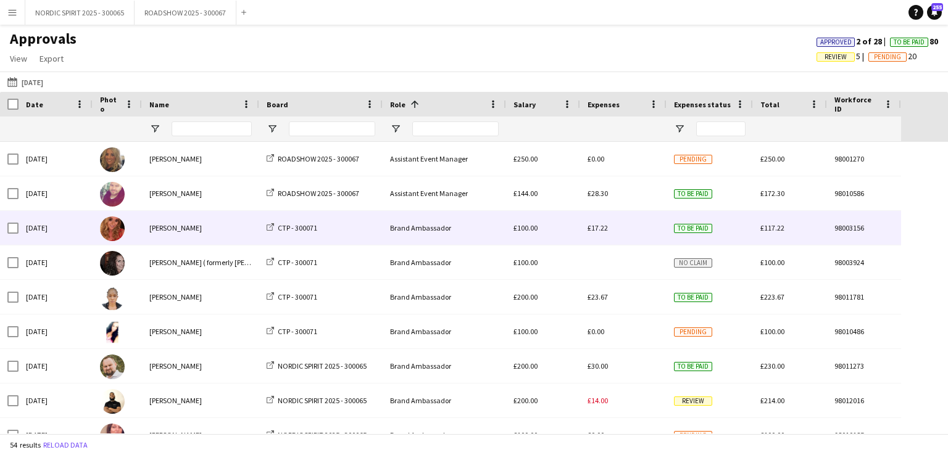
click at [602, 229] on span "£17.22" at bounding box center [597, 227] width 20 height 9
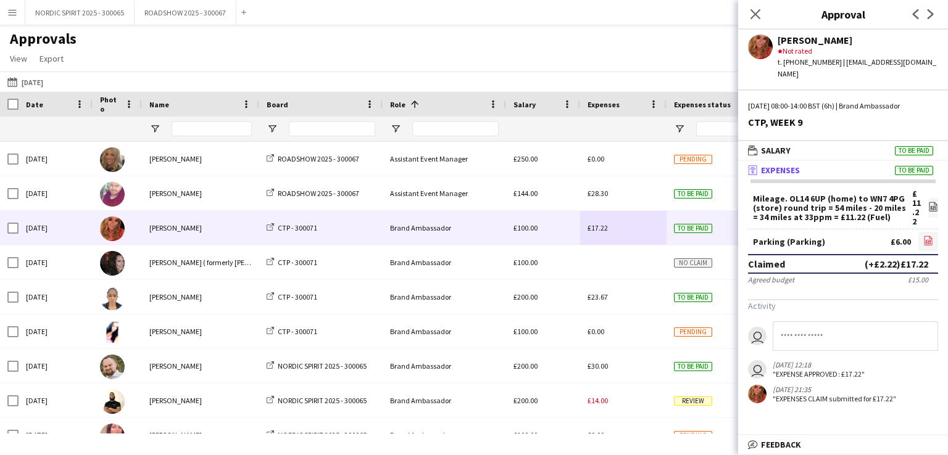
click at [928, 236] on icon "file-image" at bounding box center [928, 241] width 10 height 10
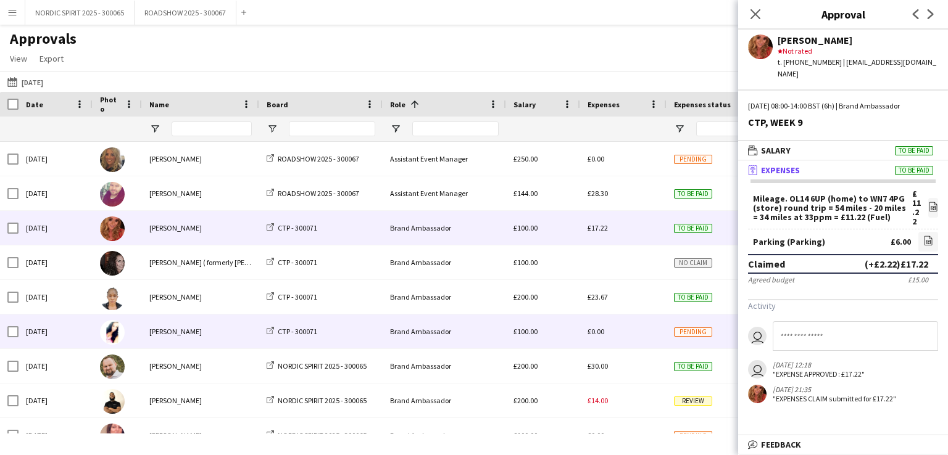
click at [613, 330] on div "£0.00" at bounding box center [623, 332] width 86 height 34
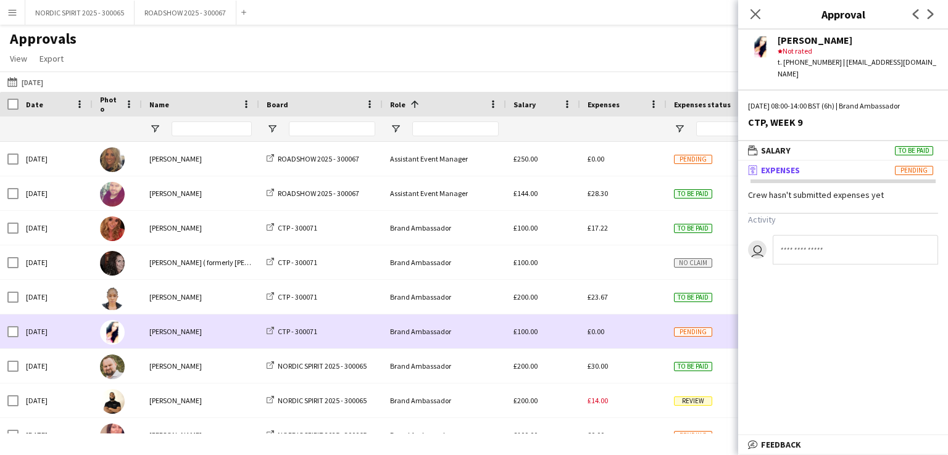
click at [613, 330] on div "£0.00" at bounding box center [623, 332] width 86 height 34
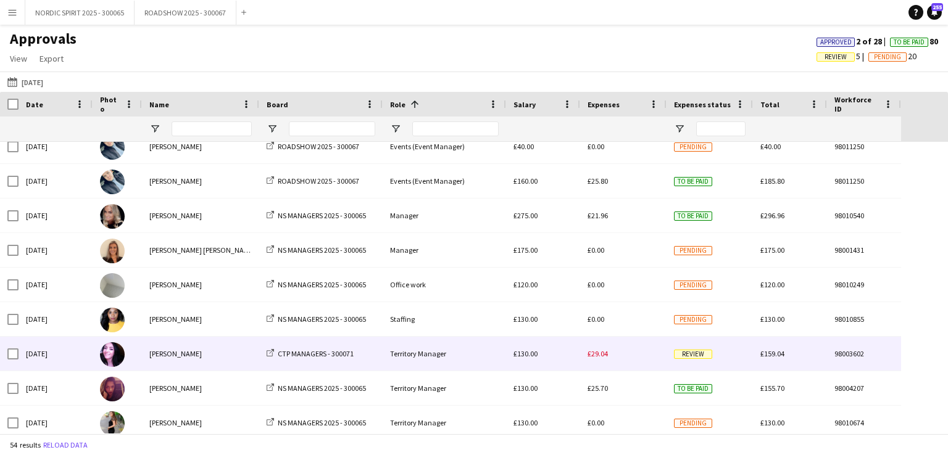
click at [597, 355] on span "£29.04" at bounding box center [597, 353] width 20 height 9
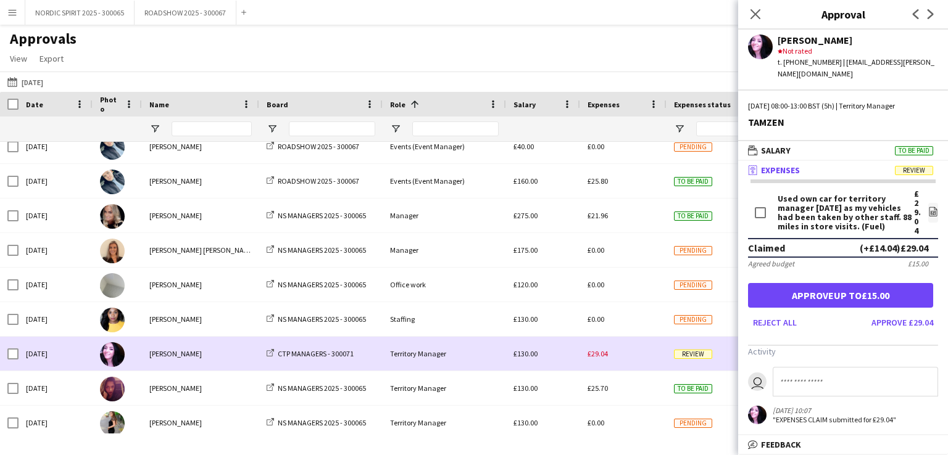
click at [605, 358] on span "£29.04" at bounding box center [597, 353] width 20 height 9
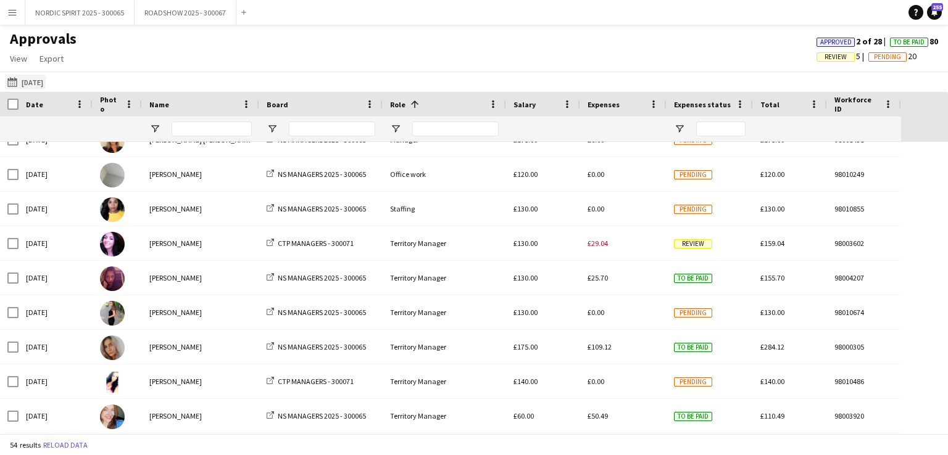
click at [35, 85] on button "14-07-2025 23-07-2025" at bounding box center [25, 82] width 41 height 15
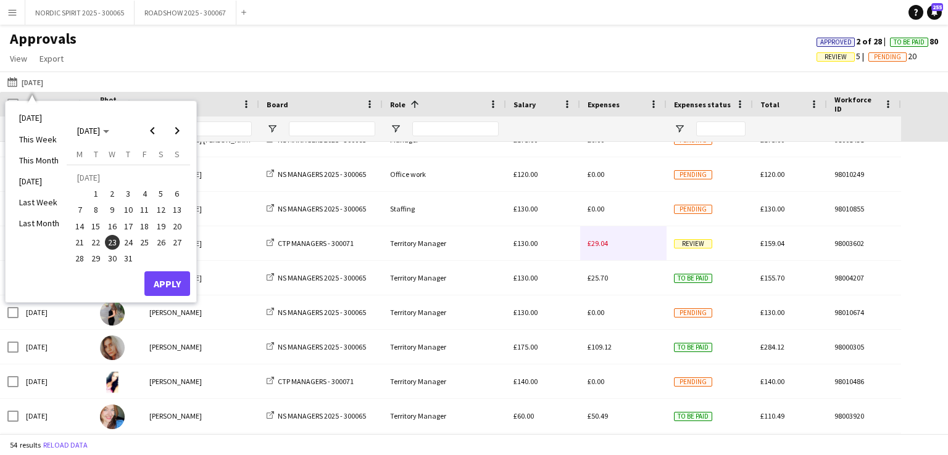
click at [129, 238] on span "24" at bounding box center [128, 242] width 15 height 15
click at [176, 284] on button "Apply" at bounding box center [167, 284] width 46 height 25
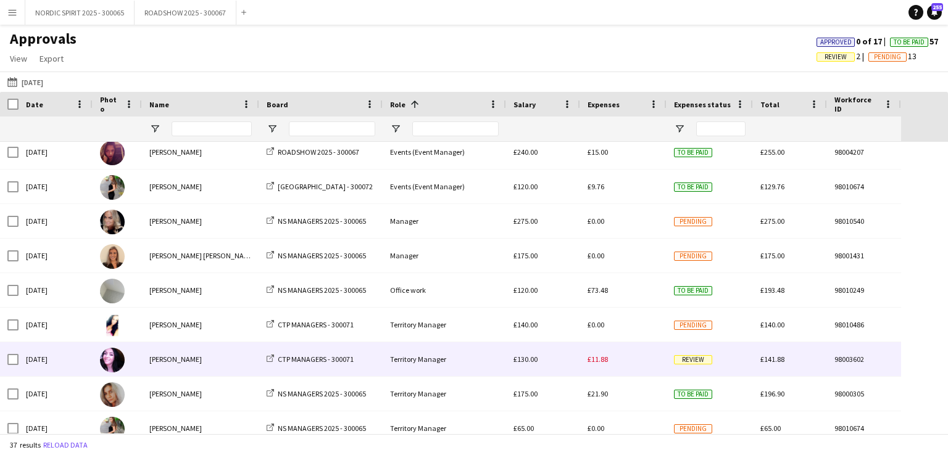
click at [599, 361] on span "£11.88" at bounding box center [597, 359] width 20 height 9
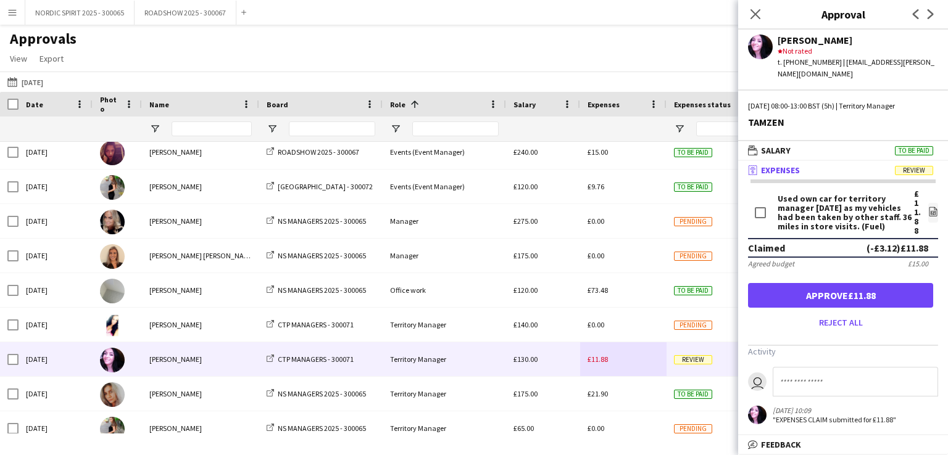
click at [14, 10] on app-icon "Menu" at bounding box center [12, 12] width 10 height 10
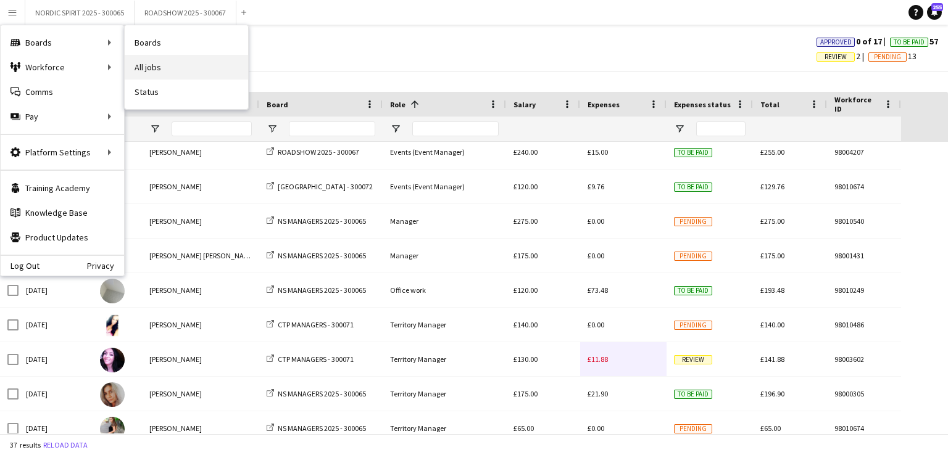
click at [146, 67] on link "All jobs" at bounding box center [186, 67] width 123 height 25
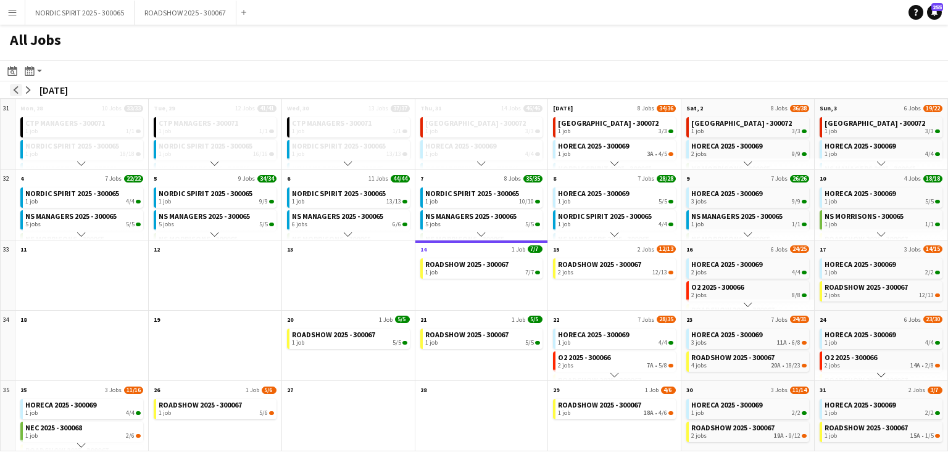
click at [16, 87] on app-icon "arrow-left" at bounding box center [15, 89] width 7 height 7
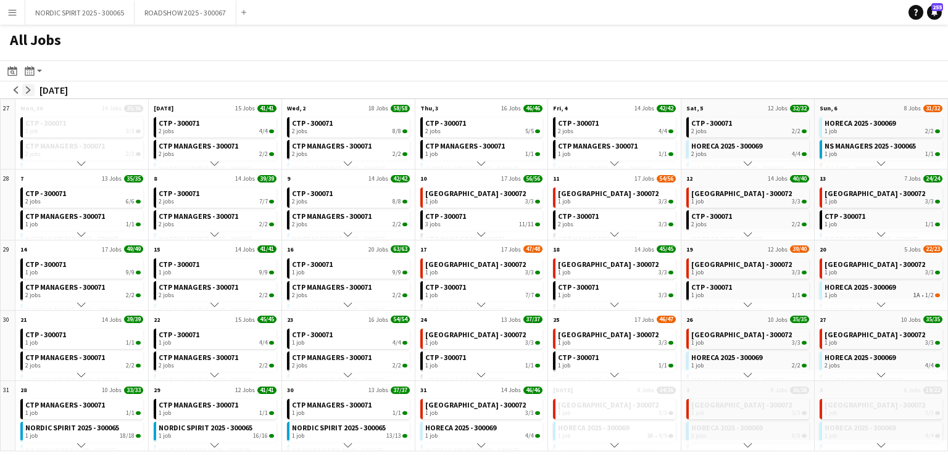
click at [29, 89] on app-icon "arrow-right" at bounding box center [28, 89] width 7 height 7
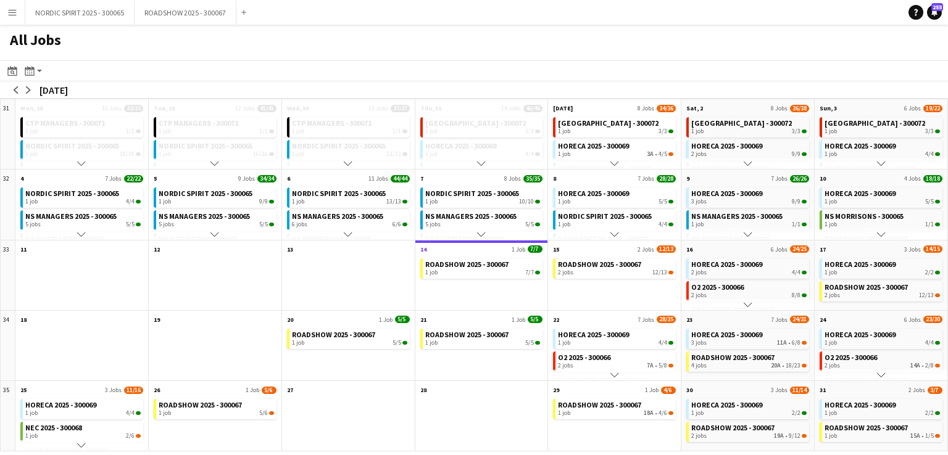
click at [15, 14] on app-icon "Menu" at bounding box center [12, 12] width 10 height 10
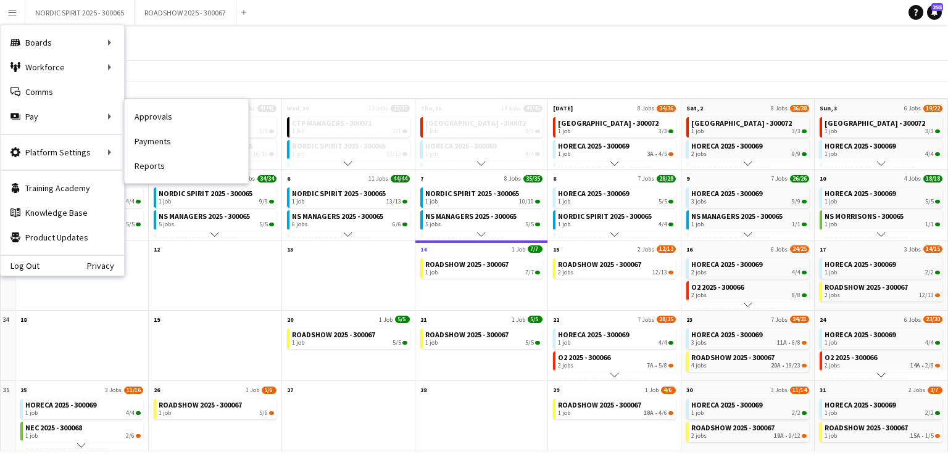
click at [140, 117] on link "Approvals" at bounding box center [186, 116] width 123 height 25
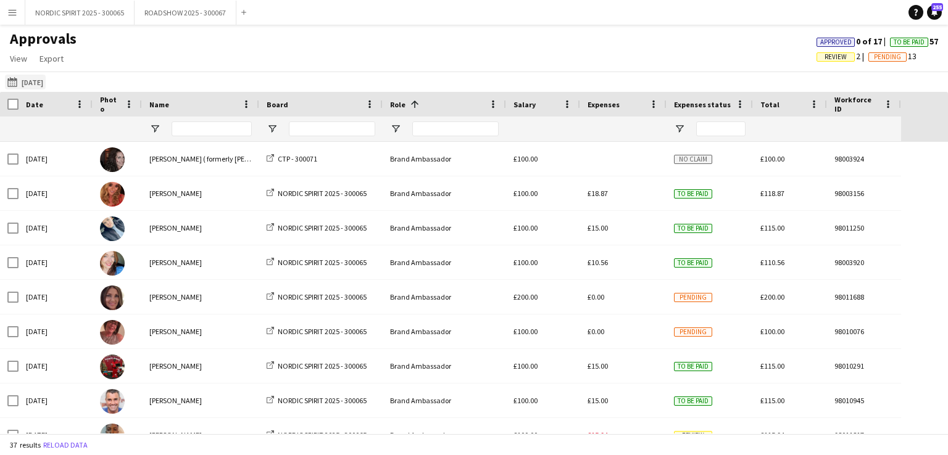
click at [31, 82] on button "24-07-2025 24-07-2025" at bounding box center [25, 82] width 41 height 15
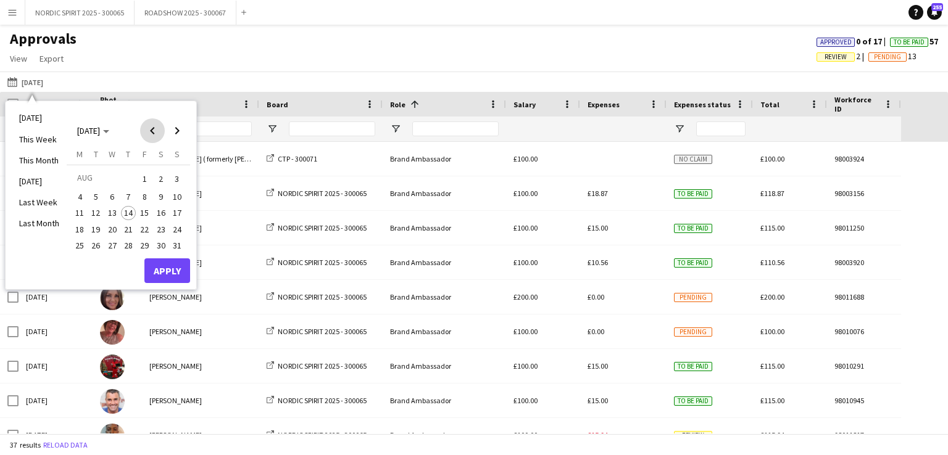
click at [148, 130] on span "Previous month" at bounding box center [152, 130] width 25 height 25
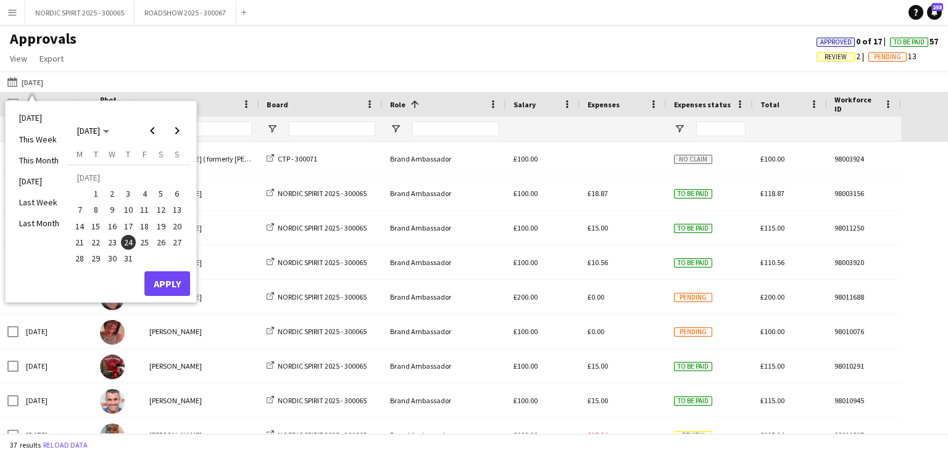
click at [77, 256] on span "28" at bounding box center [79, 258] width 15 height 15
click at [170, 278] on button "Apply" at bounding box center [167, 284] width 46 height 25
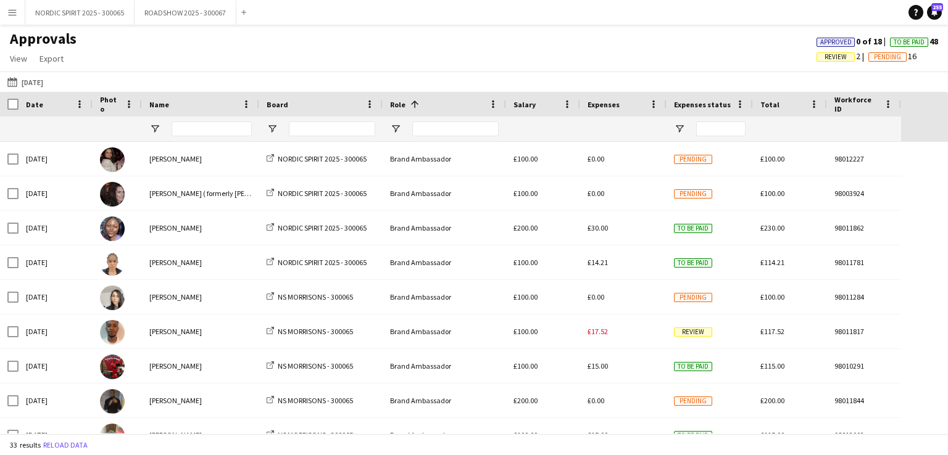
scroll to position [489, 0]
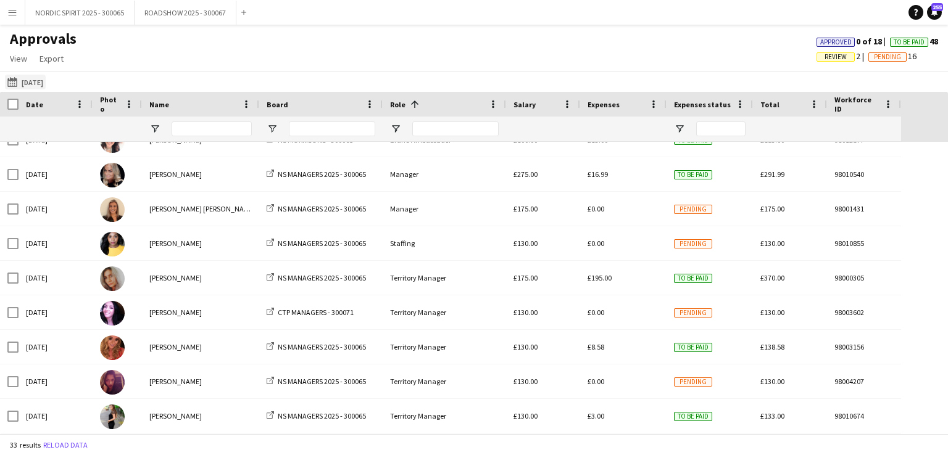
click at [39, 81] on button "24-07-2025 28-07-2025" at bounding box center [25, 82] width 41 height 15
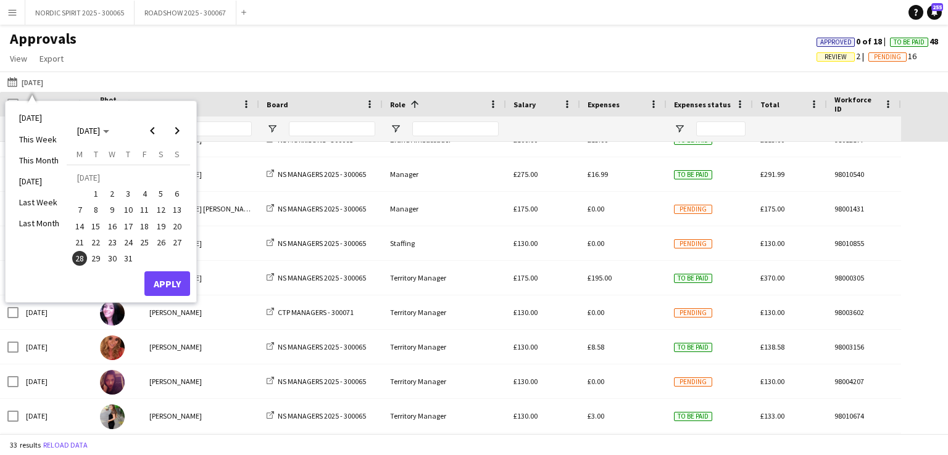
click at [97, 255] on span "29" at bounding box center [96, 258] width 15 height 15
click at [173, 282] on button "Apply" at bounding box center [167, 284] width 46 height 25
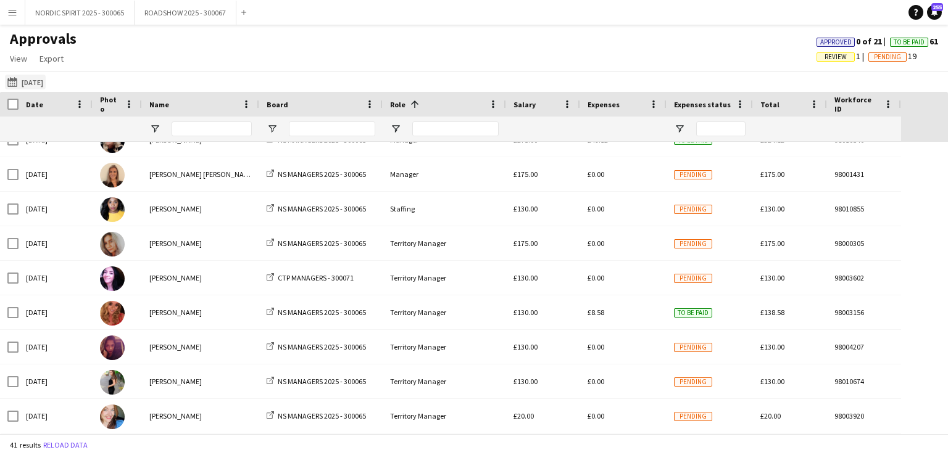
drag, startPoint x: 30, startPoint y: 82, endPoint x: 24, endPoint y: 87, distance: 7.4
click at [30, 83] on button "24-07-2025 29-07-2025" at bounding box center [25, 82] width 41 height 15
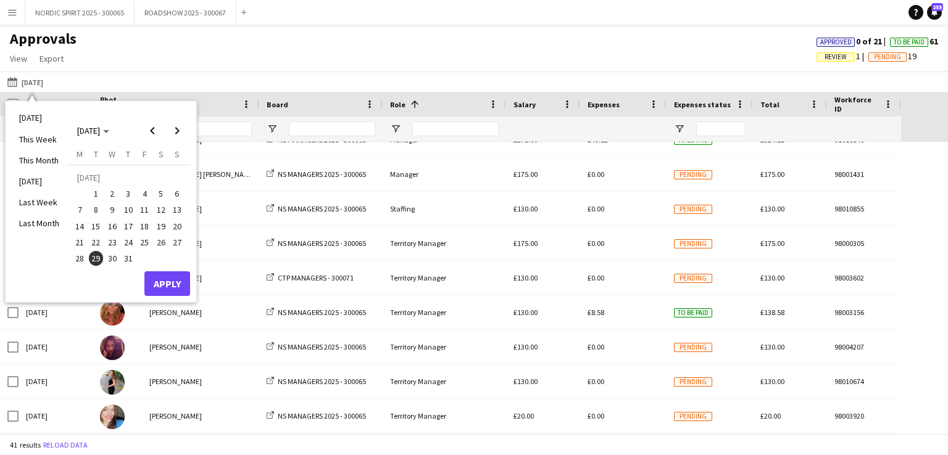
click at [110, 259] on span "30" at bounding box center [112, 258] width 15 height 15
click at [181, 284] on button "Apply" at bounding box center [167, 284] width 46 height 25
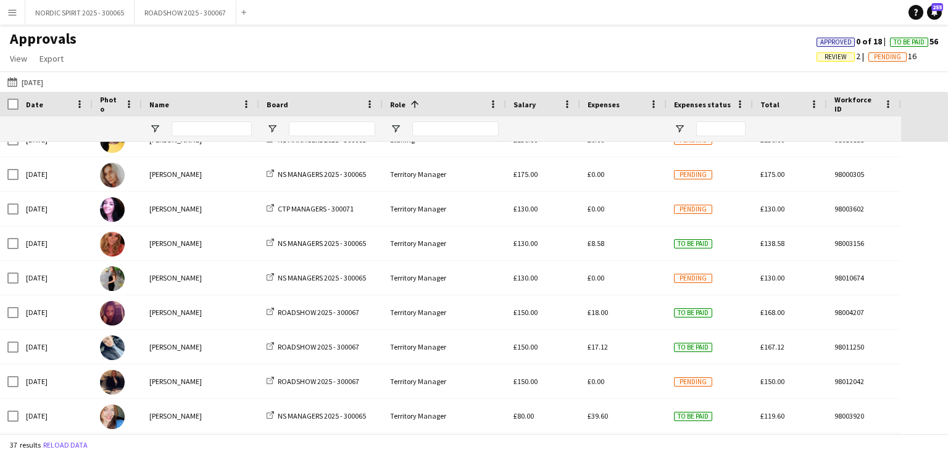
click at [12, 10] on app-icon "Menu" at bounding box center [12, 12] width 10 height 10
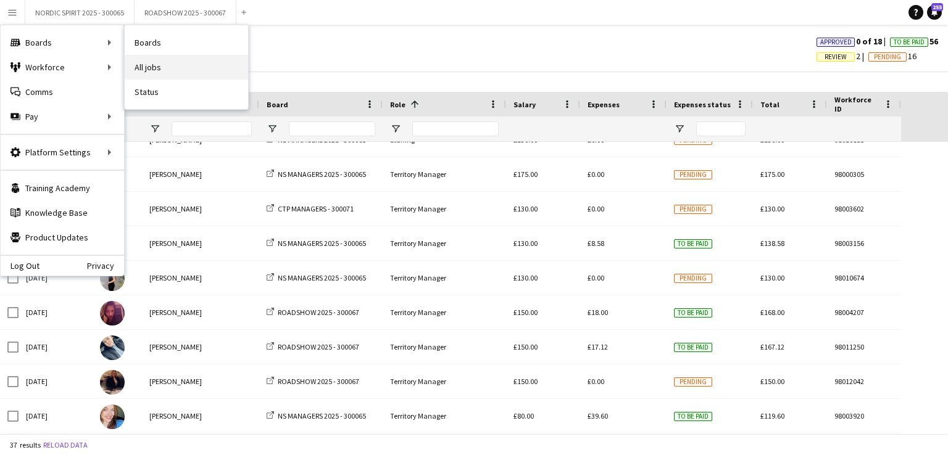
click at [173, 68] on link "All jobs" at bounding box center [186, 67] width 123 height 25
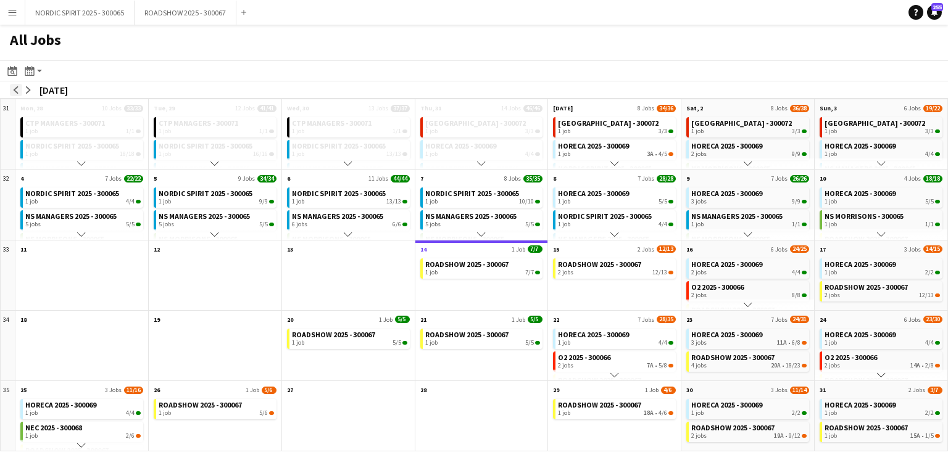
click at [17, 93] on app-icon "arrow-left" at bounding box center [15, 89] width 7 height 7
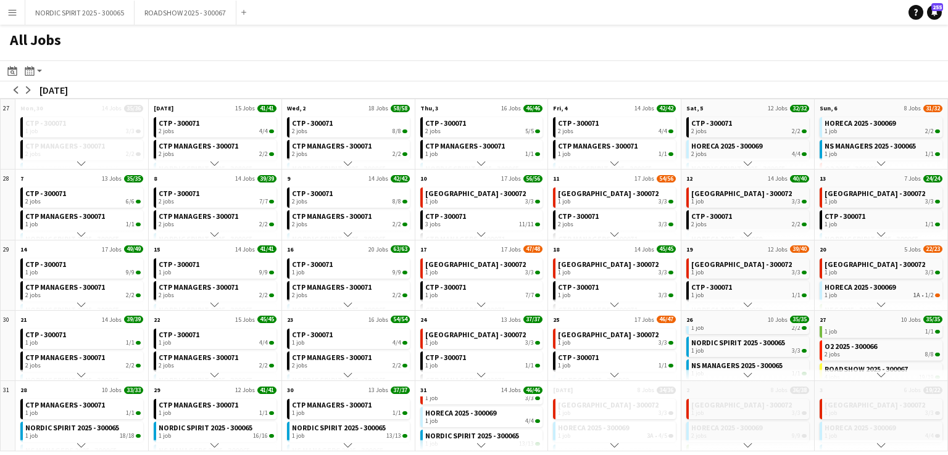
scroll to position [39, 0]
click at [25, 87] on app-icon "arrow-right" at bounding box center [28, 89] width 7 height 7
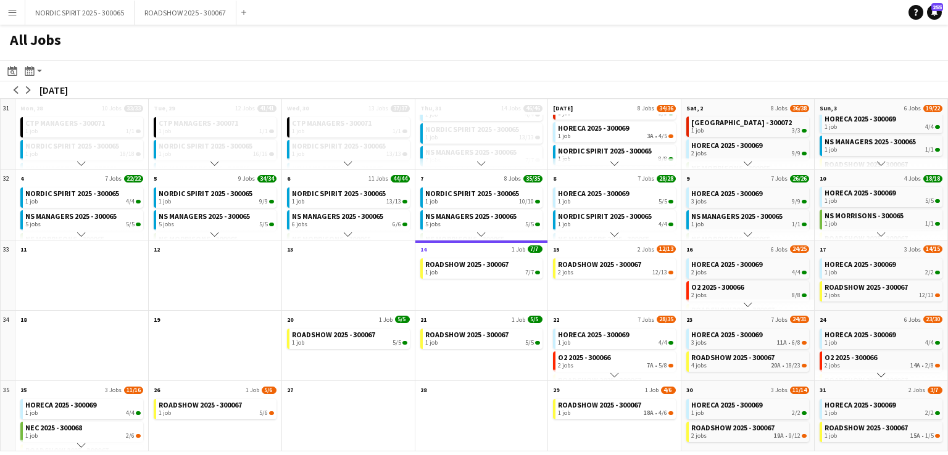
scroll to position [0, 0]
click at [14, 15] on app-icon "Menu" at bounding box center [12, 12] width 10 height 10
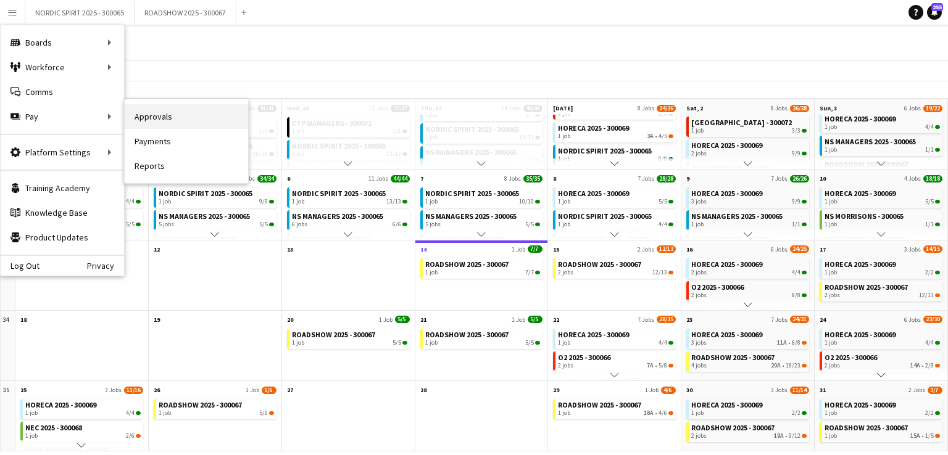
click at [168, 115] on link "Approvals" at bounding box center [186, 116] width 123 height 25
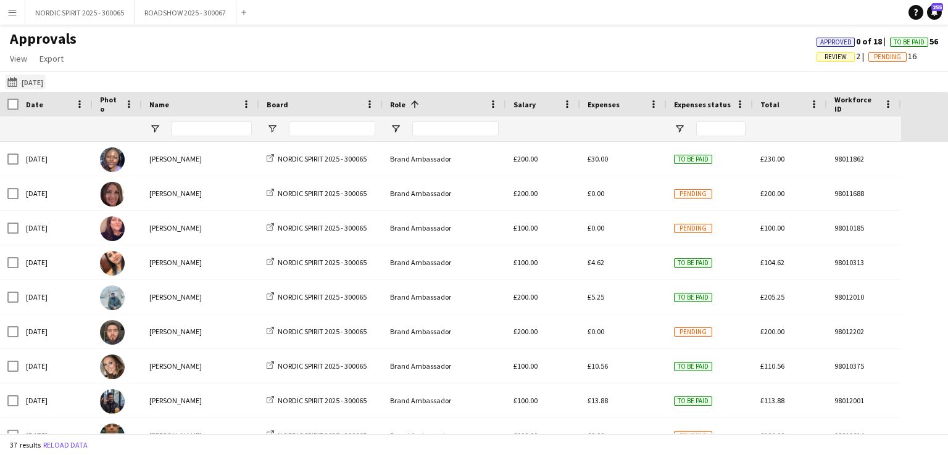
click at [40, 83] on button "30-07-2025 30-07-2025" at bounding box center [25, 82] width 41 height 15
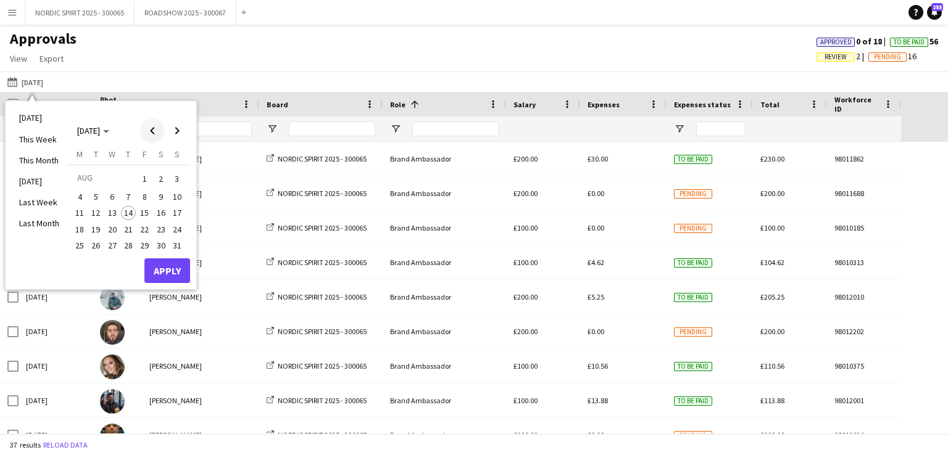
click at [155, 131] on span "Previous month" at bounding box center [152, 130] width 25 height 25
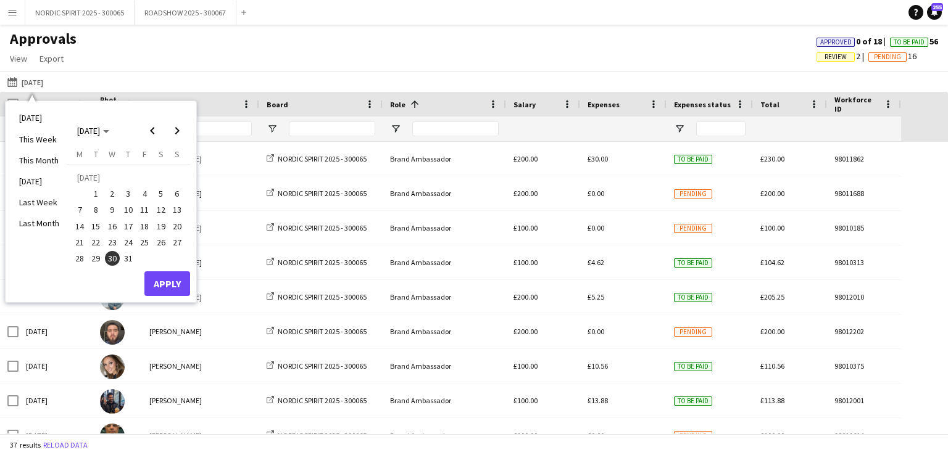
click at [81, 257] on span "28" at bounding box center [79, 258] width 15 height 15
click at [164, 282] on button "Apply" at bounding box center [167, 284] width 46 height 25
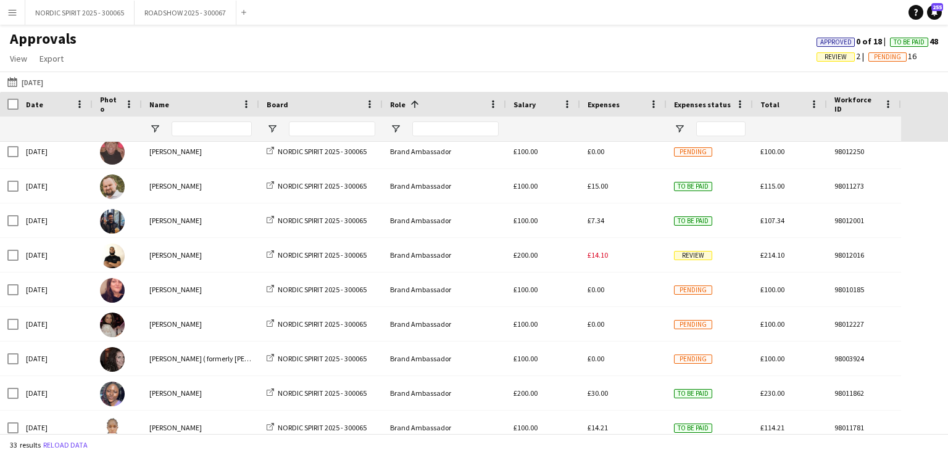
scroll to position [343, 0]
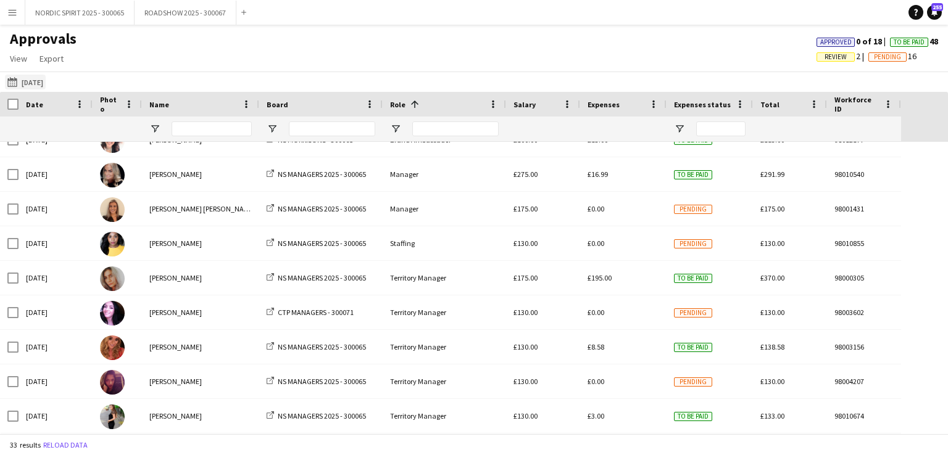
click at [39, 85] on button "30-07-2025 28-07-2025" at bounding box center [25, 82] width 41 height 15
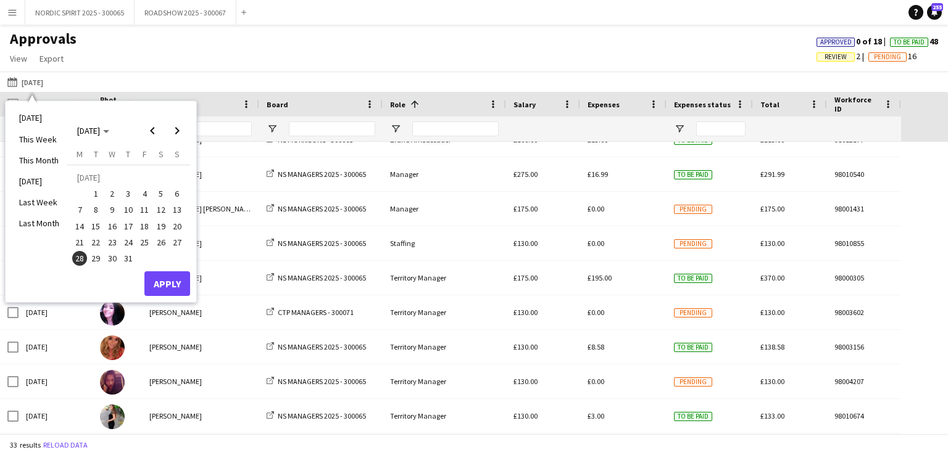
click at [98, 255] on span "29" at bounding box center [96, 258] width 15 height 15
click at [165, 285] on button "Apply" at bounding box center [167, 284] width 46 height 25
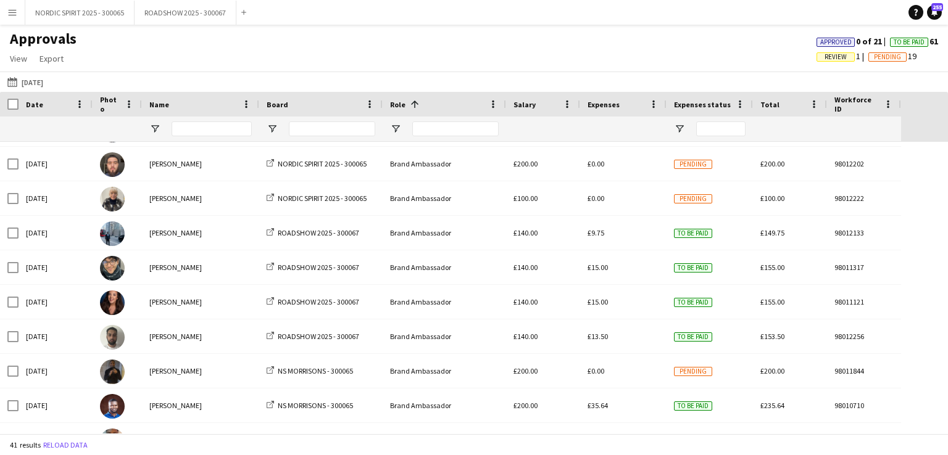
scroll to position [505, 0]
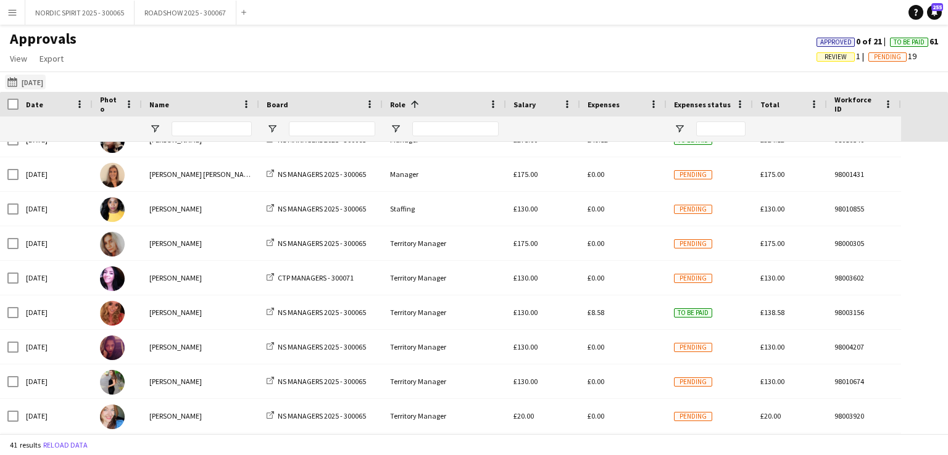
click at [35, 80] on button "30-07-2025 29-07-2025" at bounding box center [25, 82] width 41 height 15
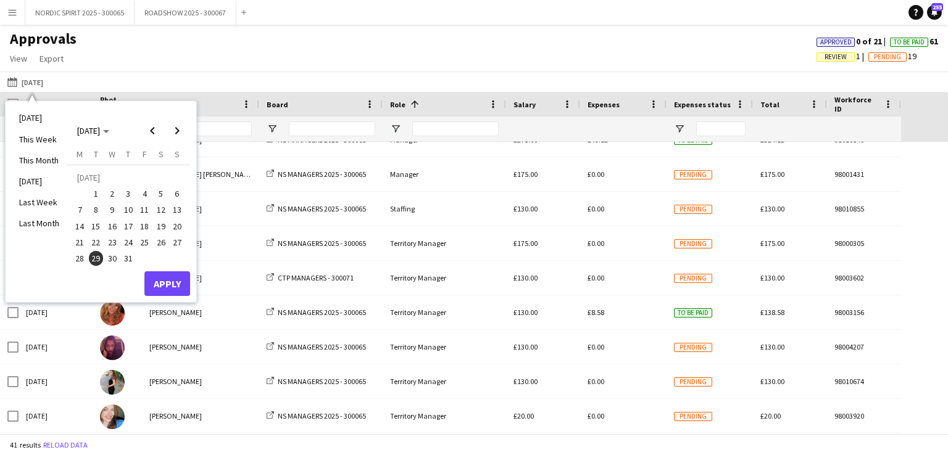
click at [112, 259] on span "30" at bounding box center [112, 258] width 15 height 15
click at [171, 279] on button "Apply" at bounding box center [167, 284] width 46 height 25
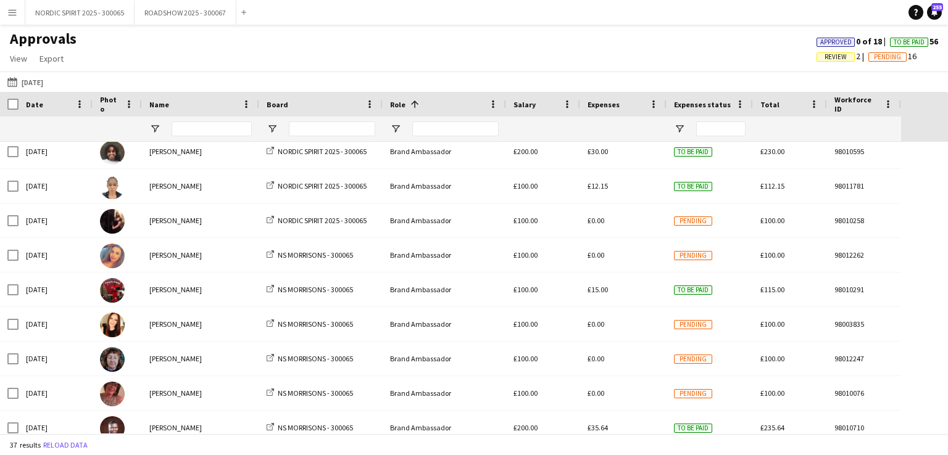
scroll to position [373, 0]
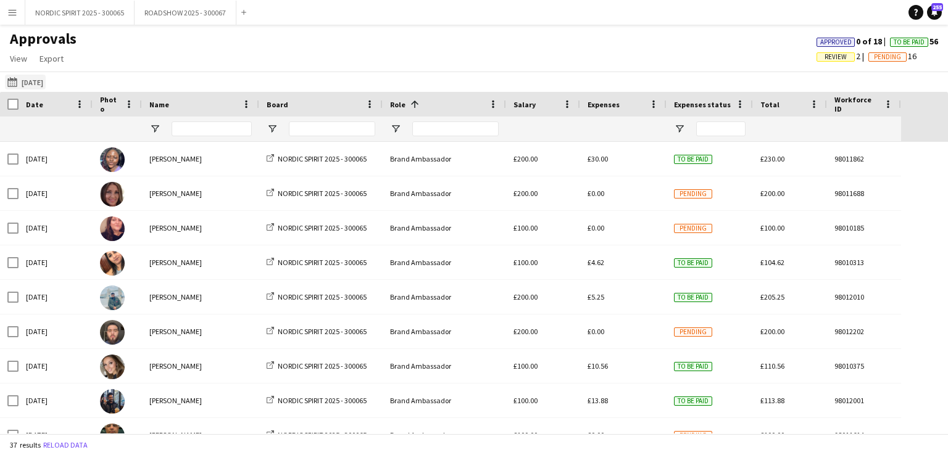
click at [26, 82] on button "30-07-2025 30-07-2025" at bounding box center [25, 82] width 41 height 15
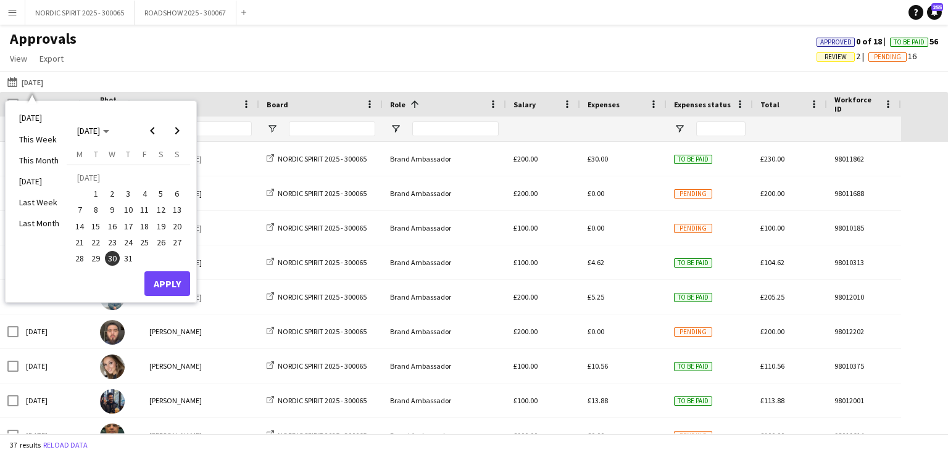
click at [128, 257] on span "31" at bounding box center [128, 258] width 15 height 15
click at [164, 283] on button "Apply" at bounding box center [167, 284] width 46 height 25
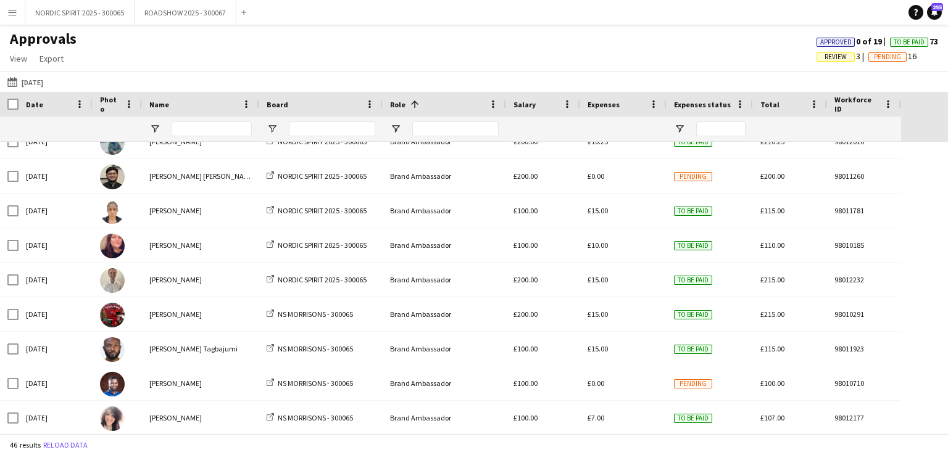
scroll to position [378, 0]
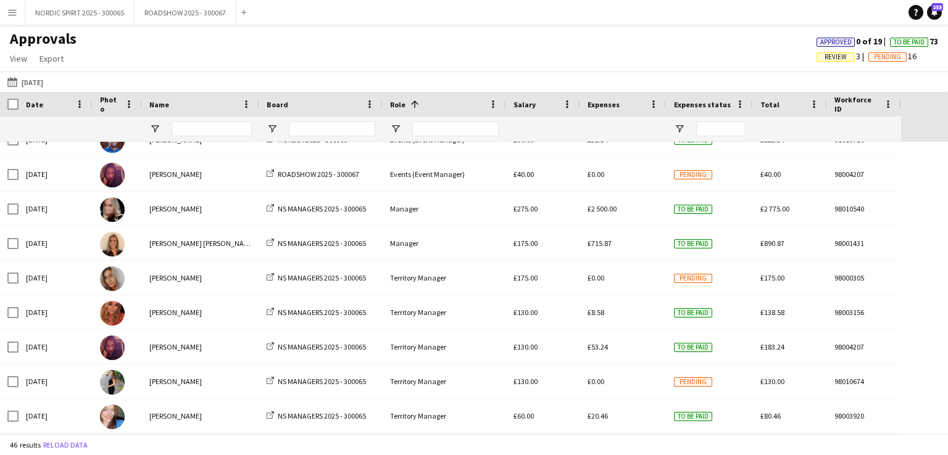
click at [39, 81] on button "30-07-2025 31-07-2025" at bounding box center [25, 82] width 41 height 15
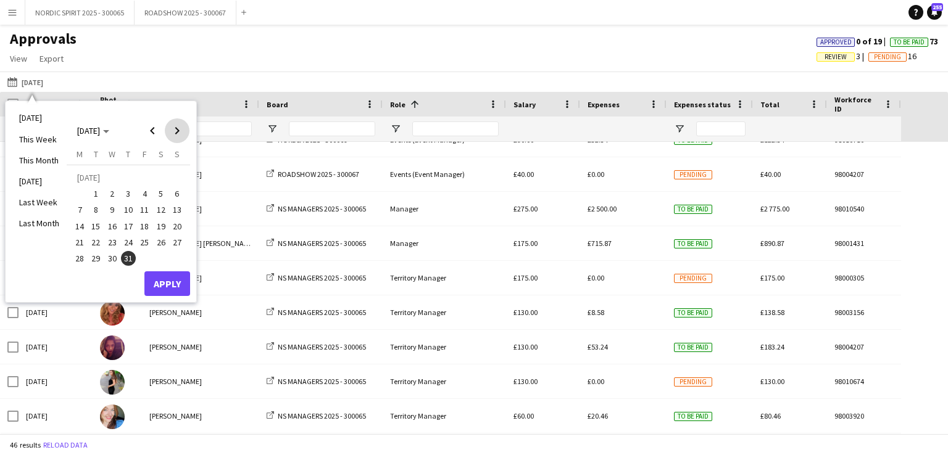
click at [178, 129] on span "Next month" at bounding box center [177, 130] width 25 height 25
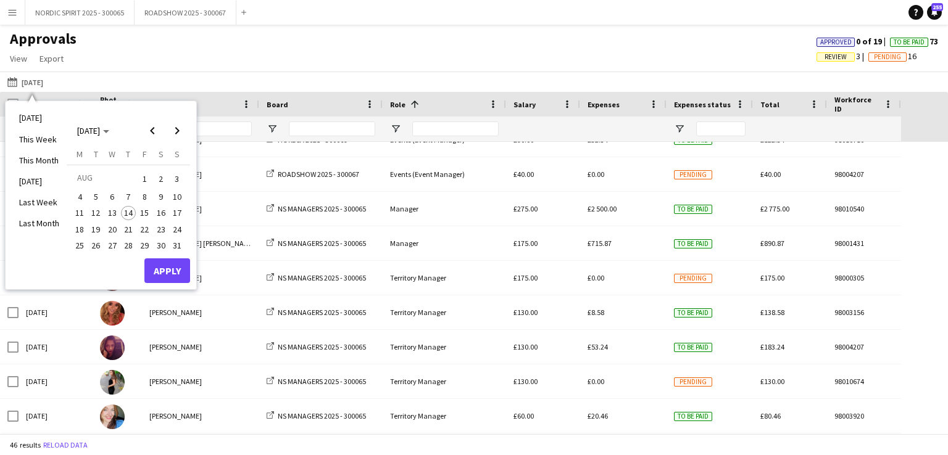
click at [145, 183] on span "1" at bounding box center [144, 178] width 15 height 17
click at [164, 272] on button "Apply" at bounding box center [167, 271] width 46 height 25
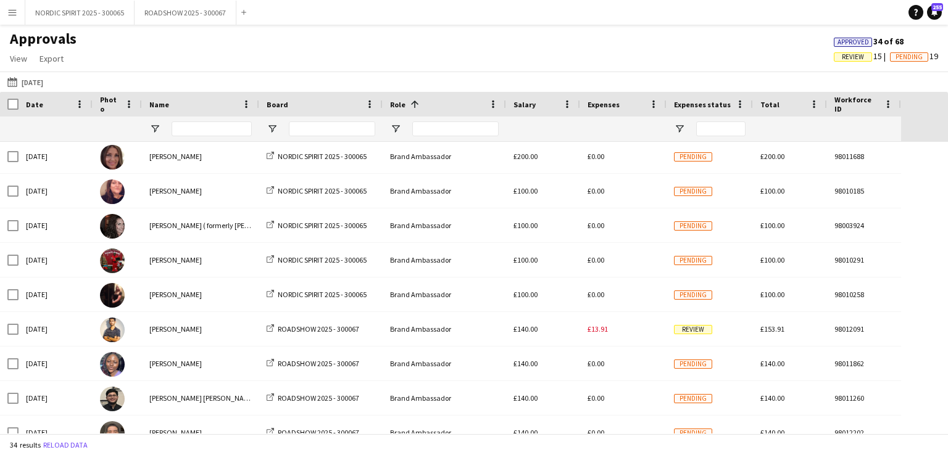
scroll to position [182, 0]
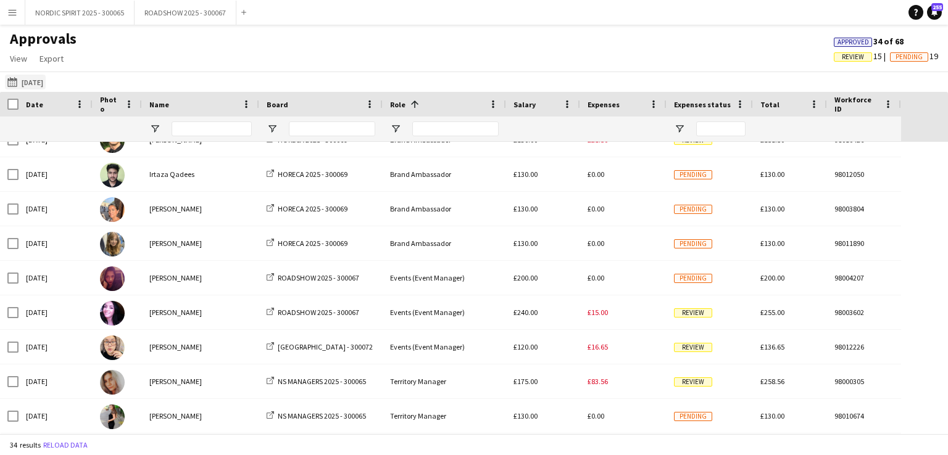
click at [44, 78] on button "30-07-2025 01-08-2025" at bounding box center [25, 82] width 41 height 15
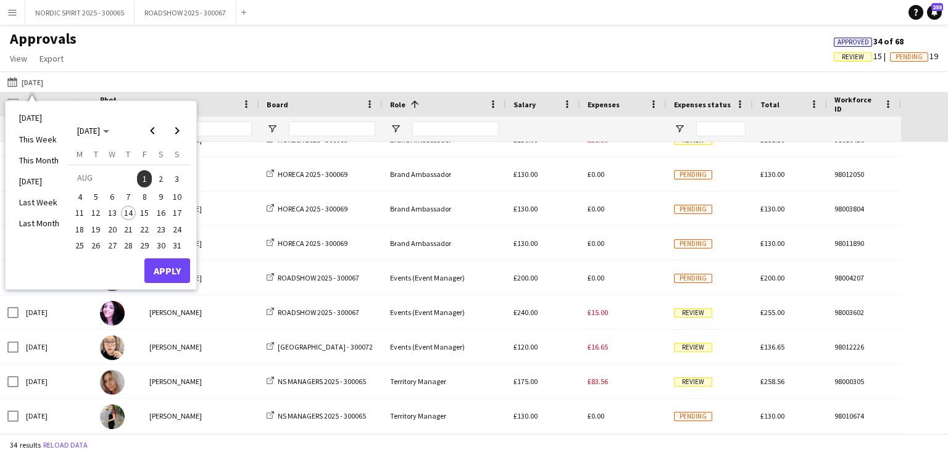
click at [180, 178] on span "3" at bounding box center [177, 178] width 15 height 17
click at [160, 268] on button "Apply" at bounding box center [167, 271] width 46 height 25
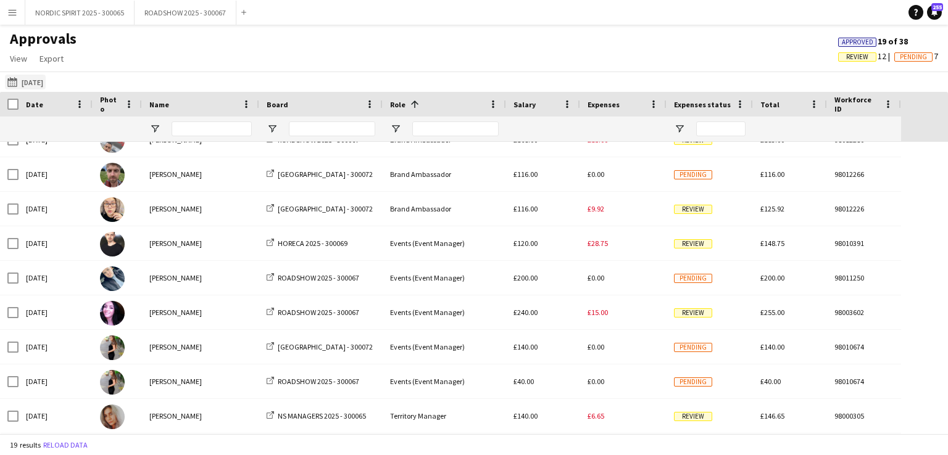
click at [36, 80] on button "30-07-2025 03-08-2025" at bounding box center [25, 82] width 41 height 15
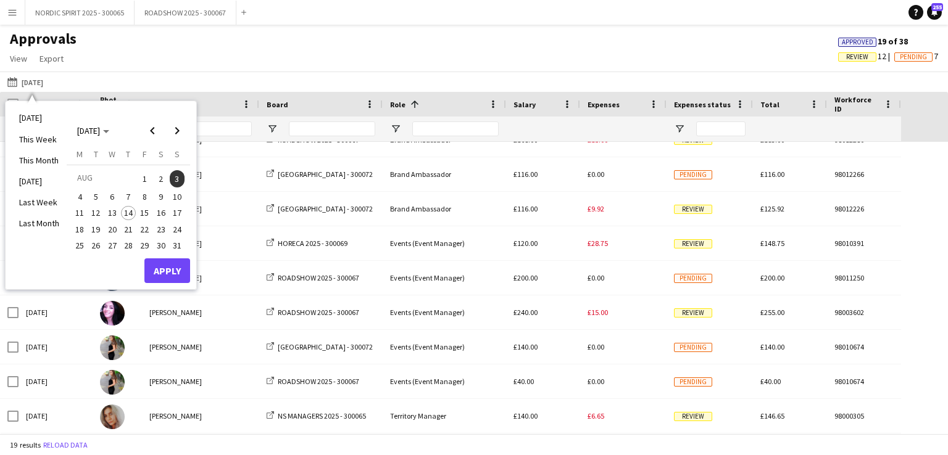
click at [80, 193] on span "4" at bounding box center [79, 196] width 15 height 15
click at [165, 262] on button "Apply" at bounding box center [167, 271] width 46 height 25
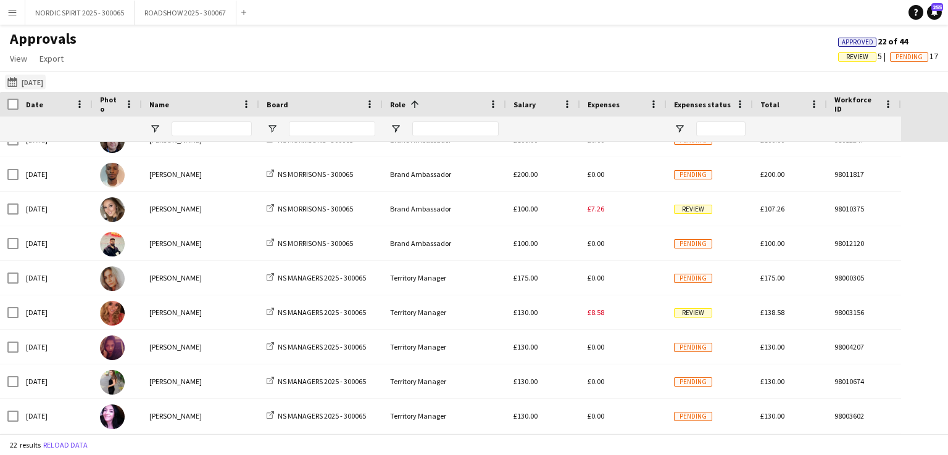
click at [32, 82] on button "30-07-2025 04-08-2025" at bounding box center [25, 82] width 41 height 15
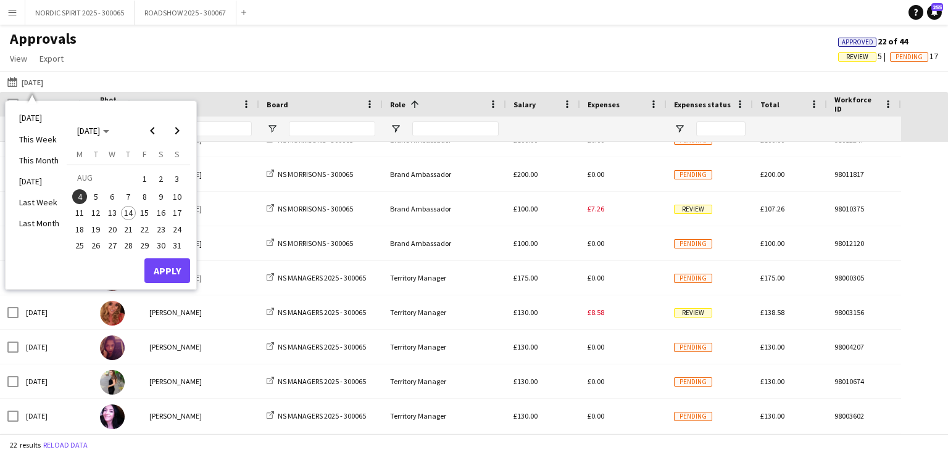
click at [92, 196] on span "5" at bounding box center [96, 196] width 15 height 15
click at [155, 263] on button "Apply" at bounding box center [167, 271] width 46 height 25
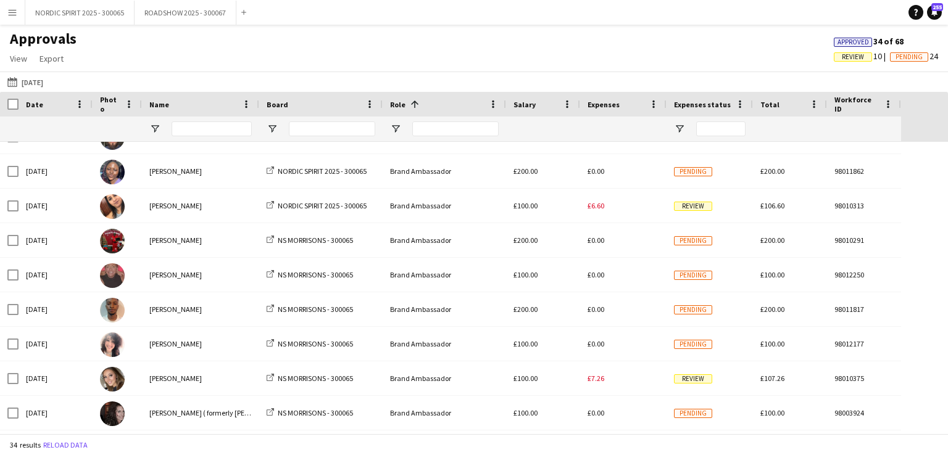
scroll to position [232, 0]
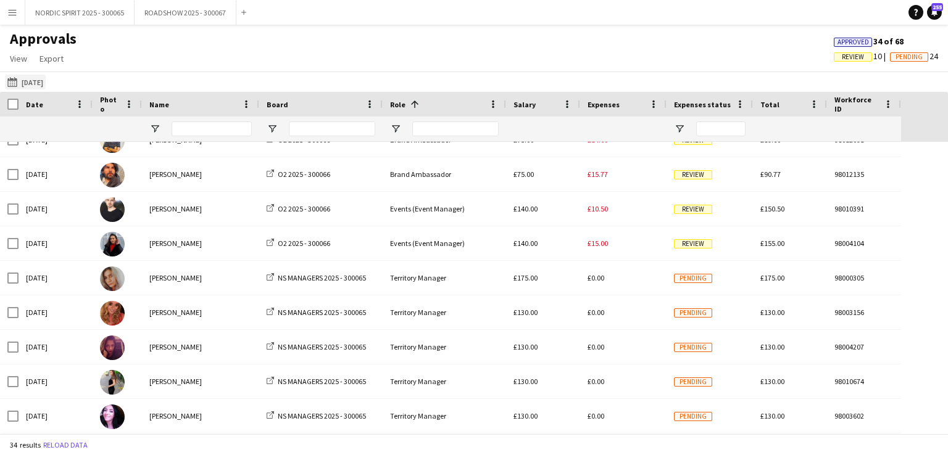
click at [46, 82] on button "30-07-2025 05-08-2025" at bounding box center [25, 82] width 41 height 15
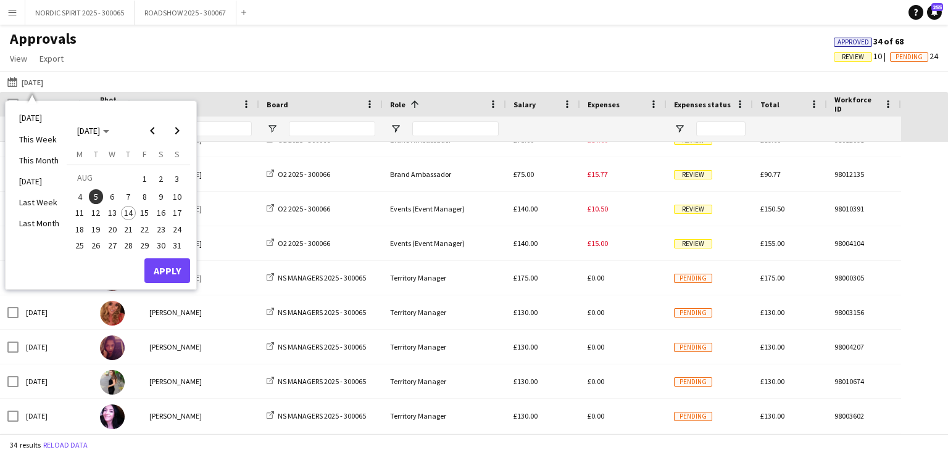
click at [112, 194] on span "6" at bounding box center [112, 196] width 15 height 15
click at [158, 264] on button "Apply" at bounding box center [167, 271] width 46 height 25
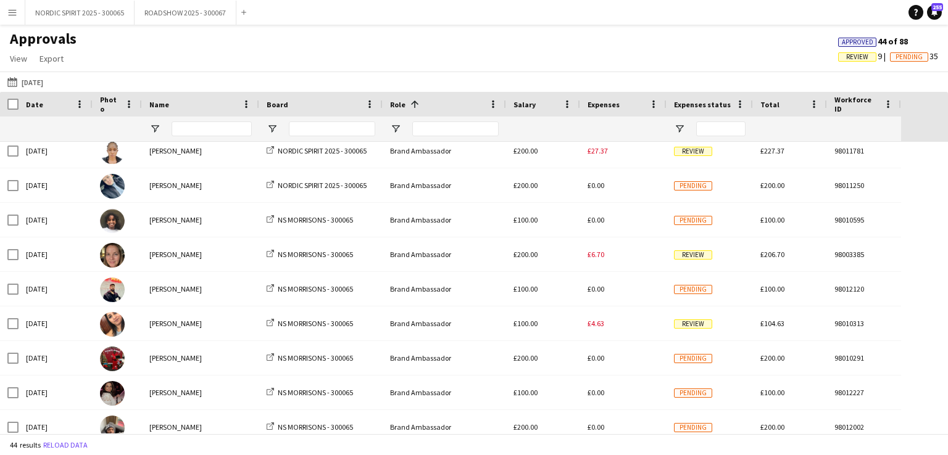
scroll to position [434, 0]
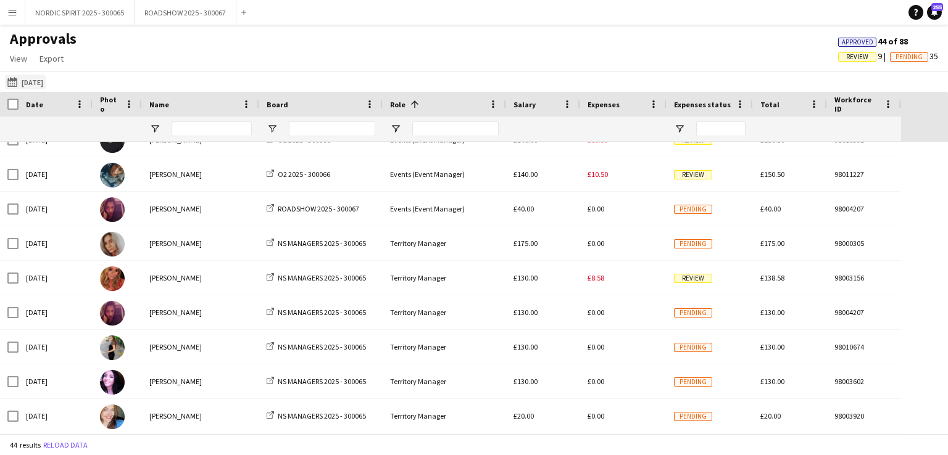
click at [35, 80] on button "30-07-2025 06-08-2025" at bounding box center [25, 82] width 41 height 15
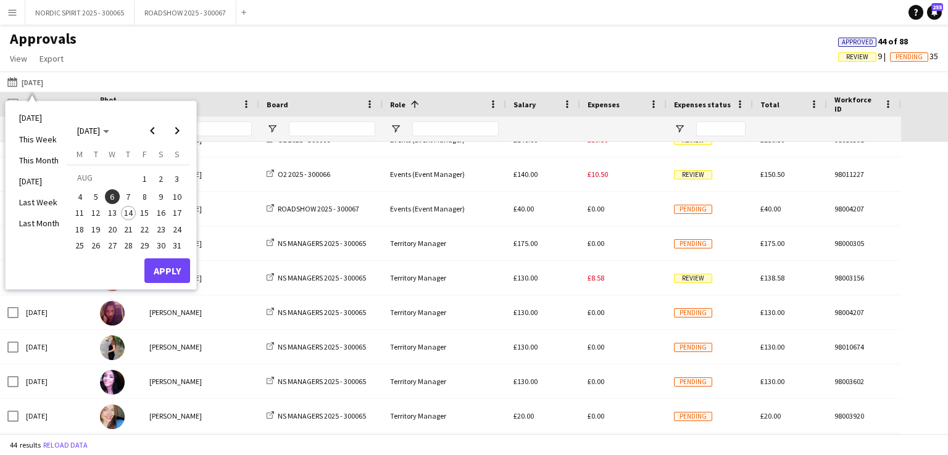
click at [126, 196] on span "7" at bounding box center [128, 196] width 15 height 15
click at [173, 264] on button "Apply" at bounding box center [167, 271] width 46 height 25
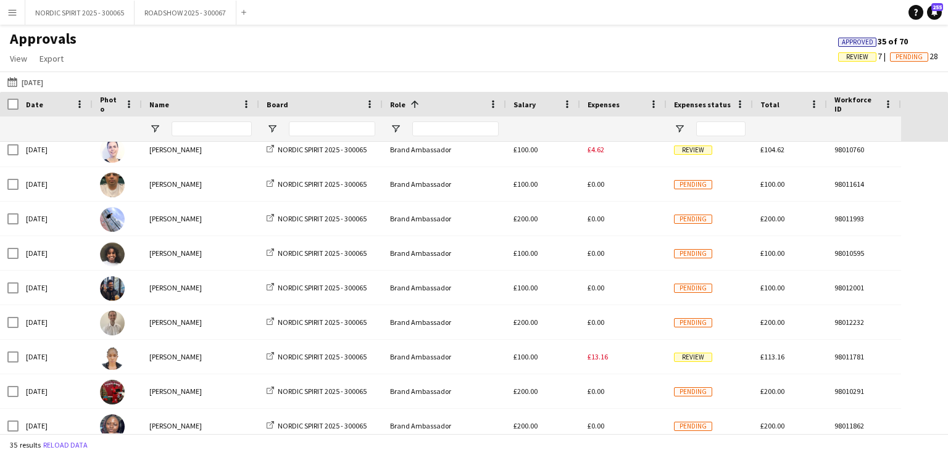
scroll to position [89, 0]
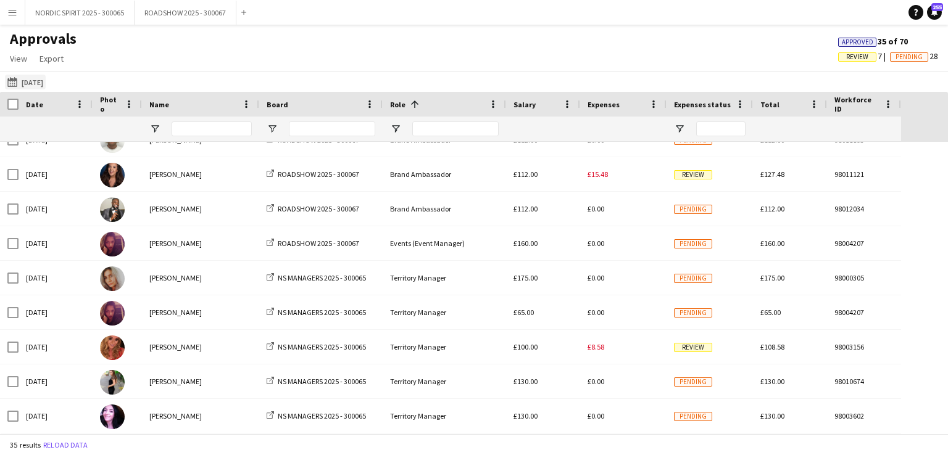
click at [41, 80] on button "30-07-2025 07-08-2025" at bounding box center [25, 82] width 41 height 15
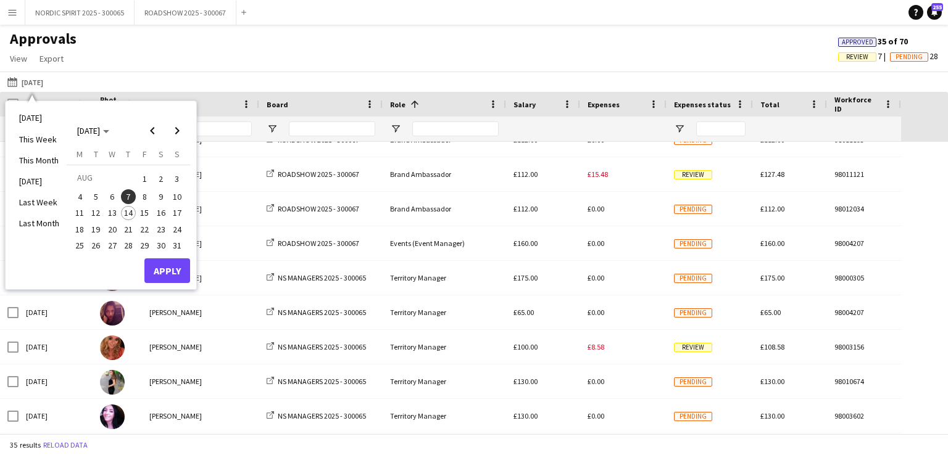
click at [143, 195] on span "8" at bounding box center [144, 196] width 15 height 15
click at [168, 265] on button "Apply" at bounding box center [167, 271] width 46 height 25
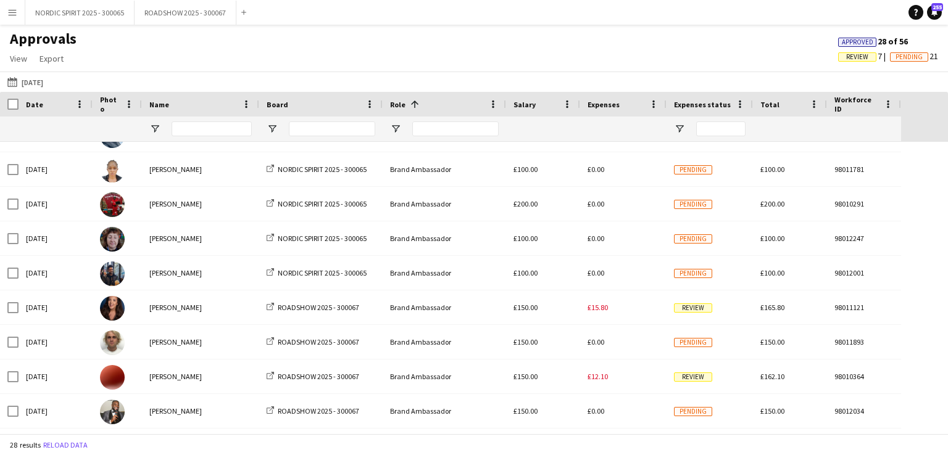
scroll to position [20, 0]
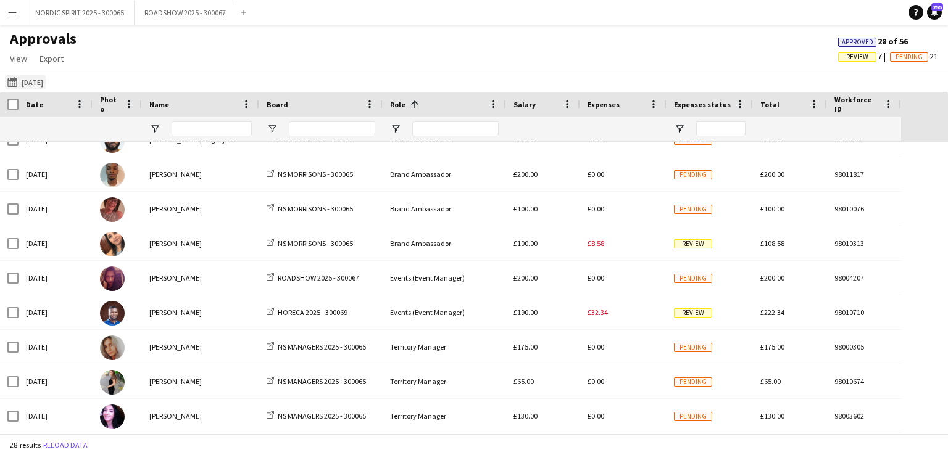
click at [36, 82] on button "30-07-2025 08-08-2025" at bounding box center [25, 82] width 41 height 15
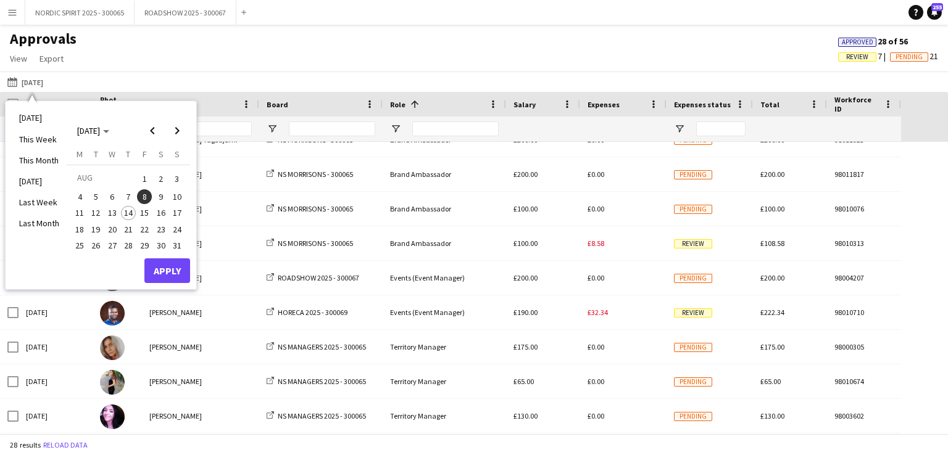
click at [163, 196] on span "9" at bounding box center [161, 196] width 15 height 15
click at [163, 267] on button "Apply" at bounding box center [167, 271] width 46 height 25
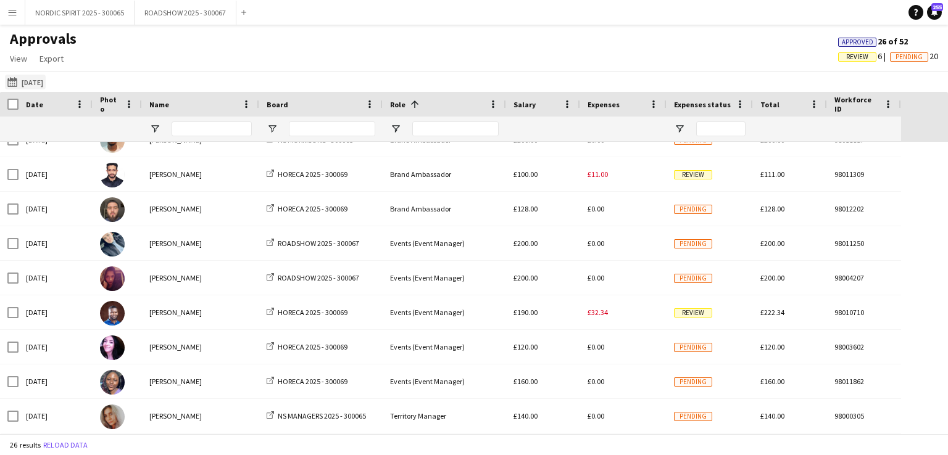
click at [41, 81] on button "30-07-2025 09-08-2025" at bounding box center [25, 82] width 41 height 15
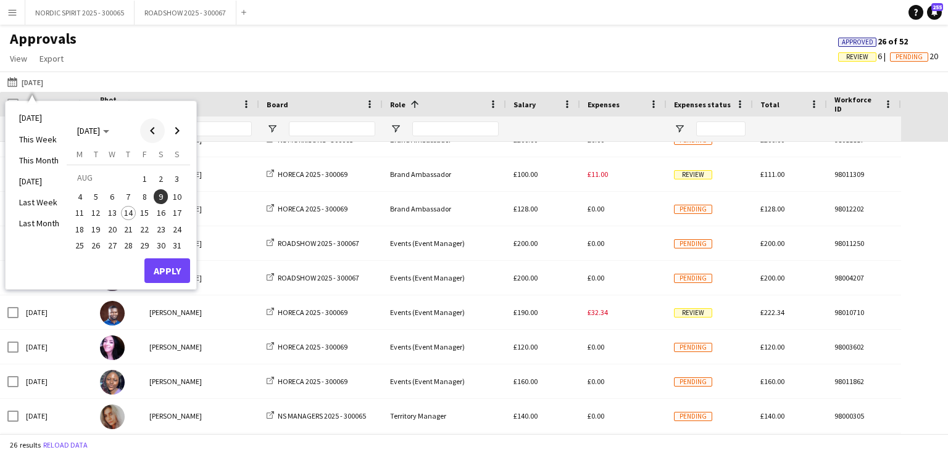
click at [151, 133] on span "Previous month" at bounding box center [152, 130] width 25 height 25
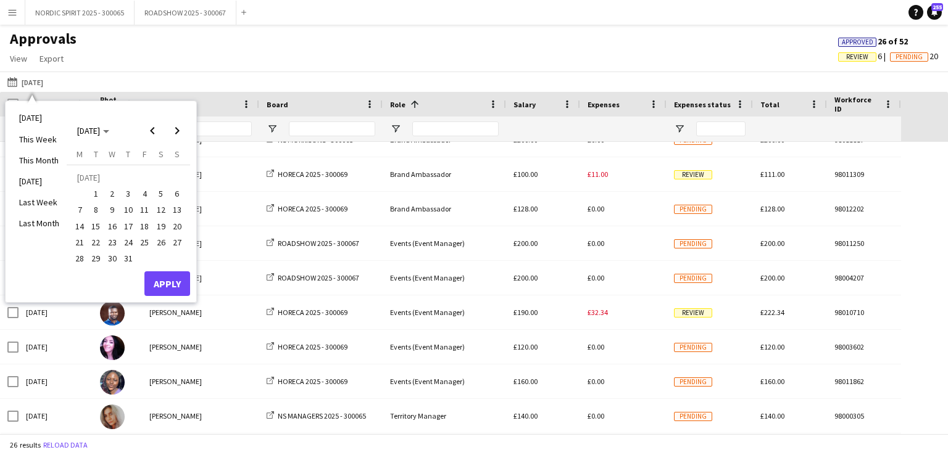
click at [81, 210] on span "7" at bounding box center [79, 210] width 15 height 15
click at [163, 282] on button "Apply" at bounding box center [167, 284] width 46 height 25
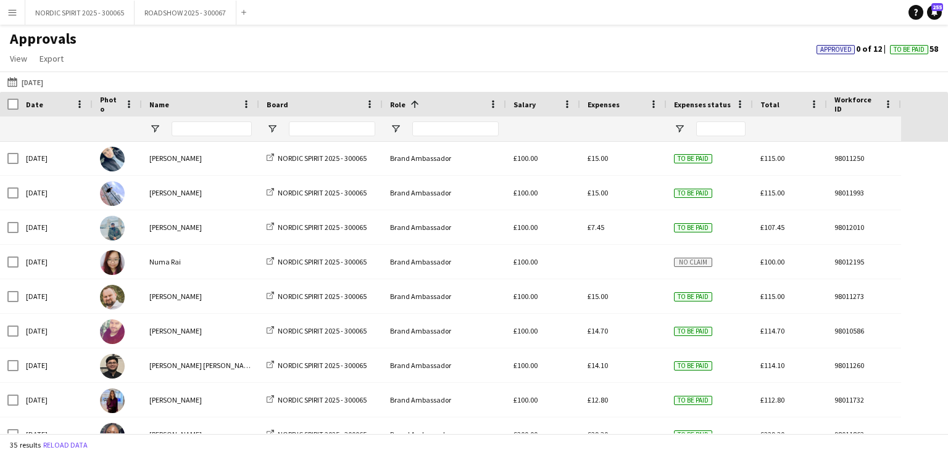
scroll to position [176, 0]
